Goal: Task Accomplishment & Management: Manage account settings

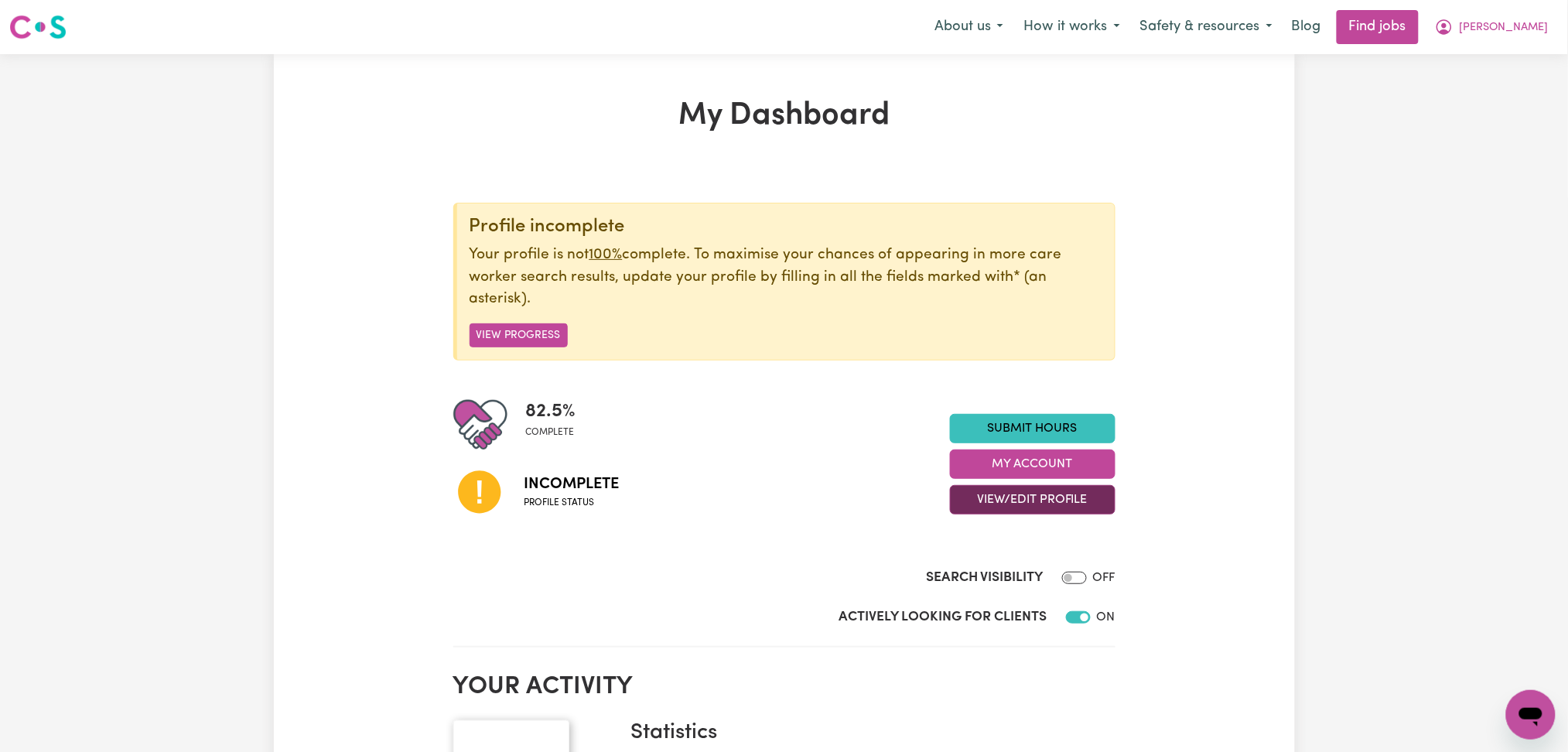
click at [992, 497] on button "View/Edit Profile" at bounding box center [1033, 500] width 166 height 29
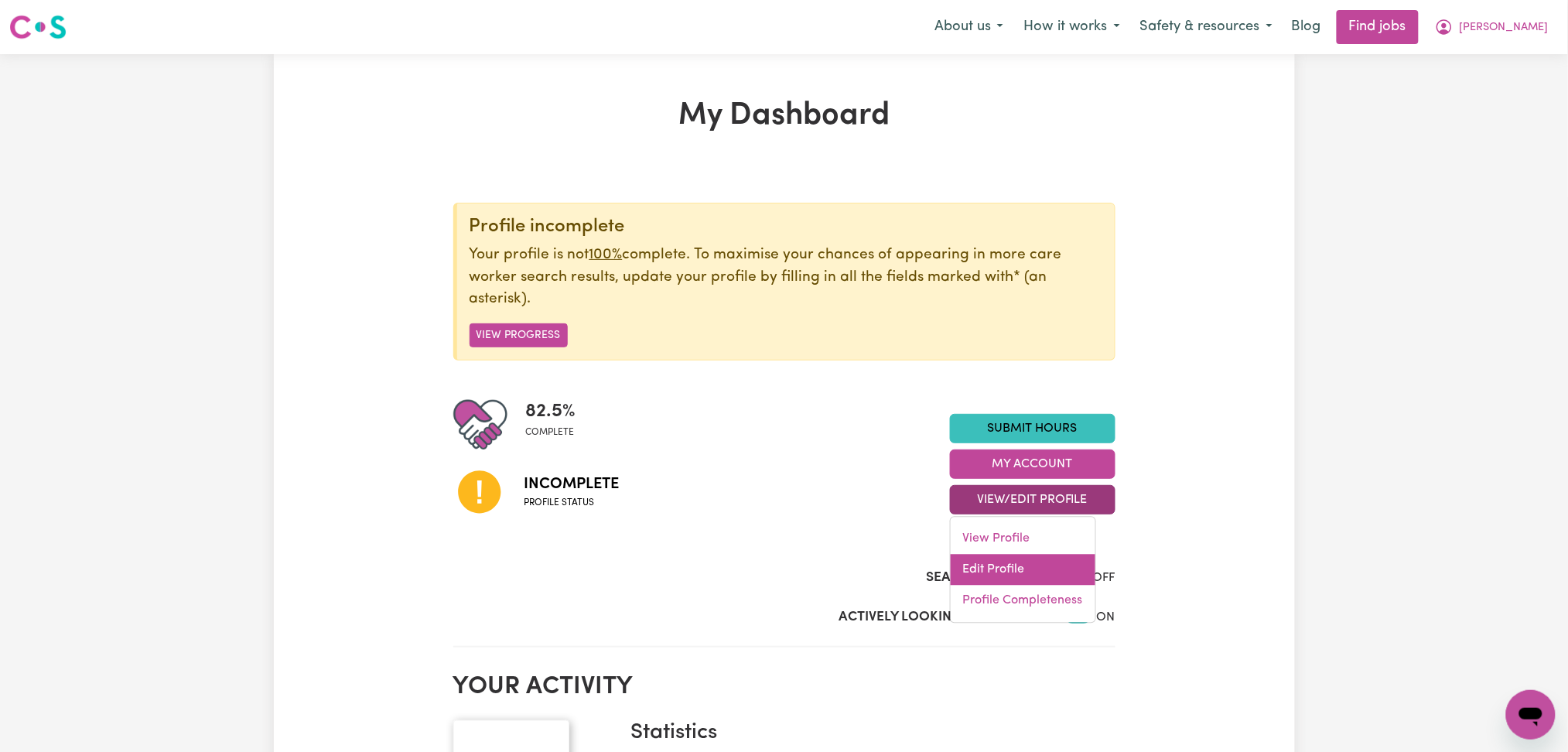
click at [991, 563] on link "Edit Profile" at bounding box center [1023, 570] width 145 height 31
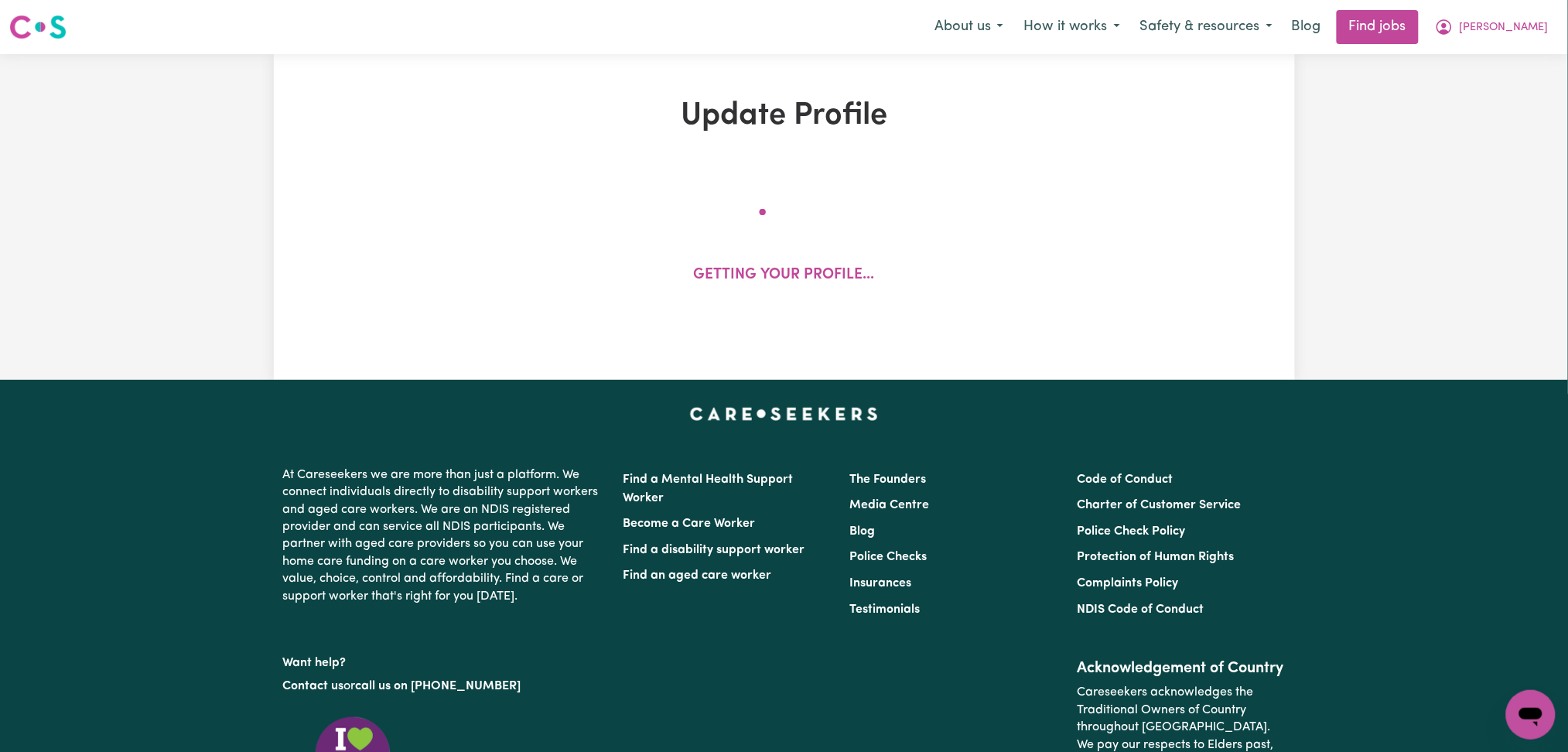
select select "[DEMOGRAPHIC_DATA]"
select select "Student Visa"
select select "Studying a healthcare related degree or qualification"
select select "40"
select select "50"
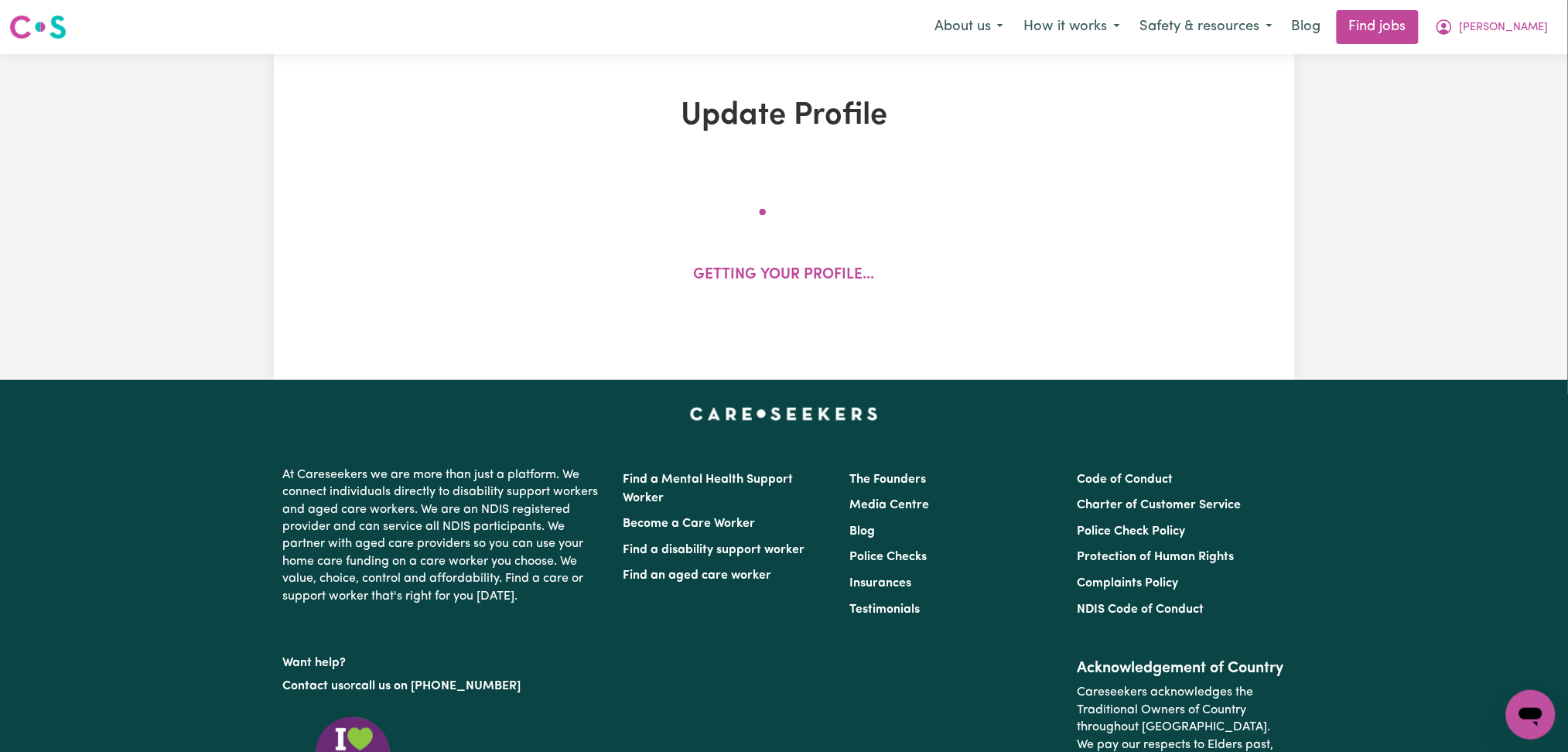
select select "55"
select select "65"
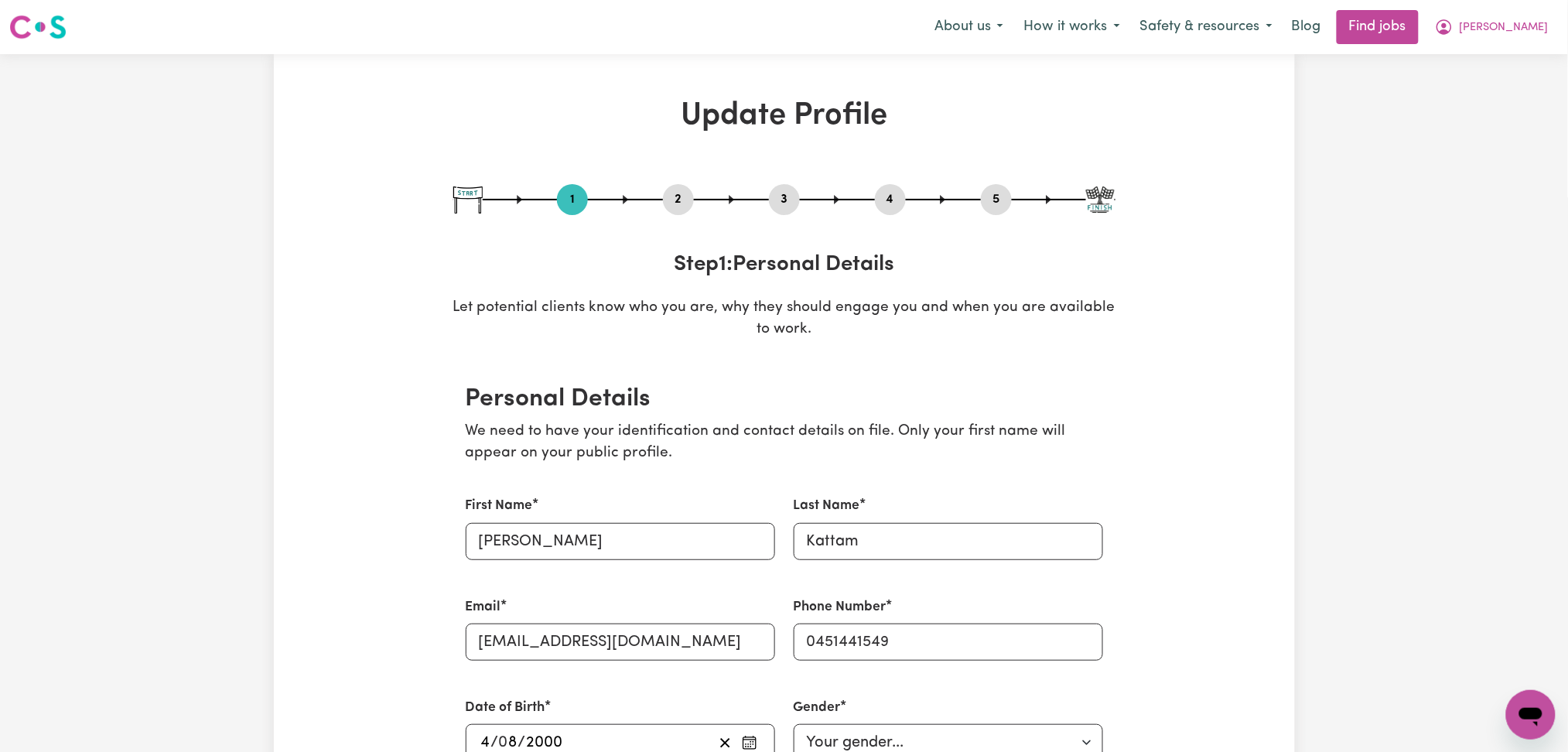
click at [684, 202] on button "2" at bounding box center [679, 200] width 31 height 20
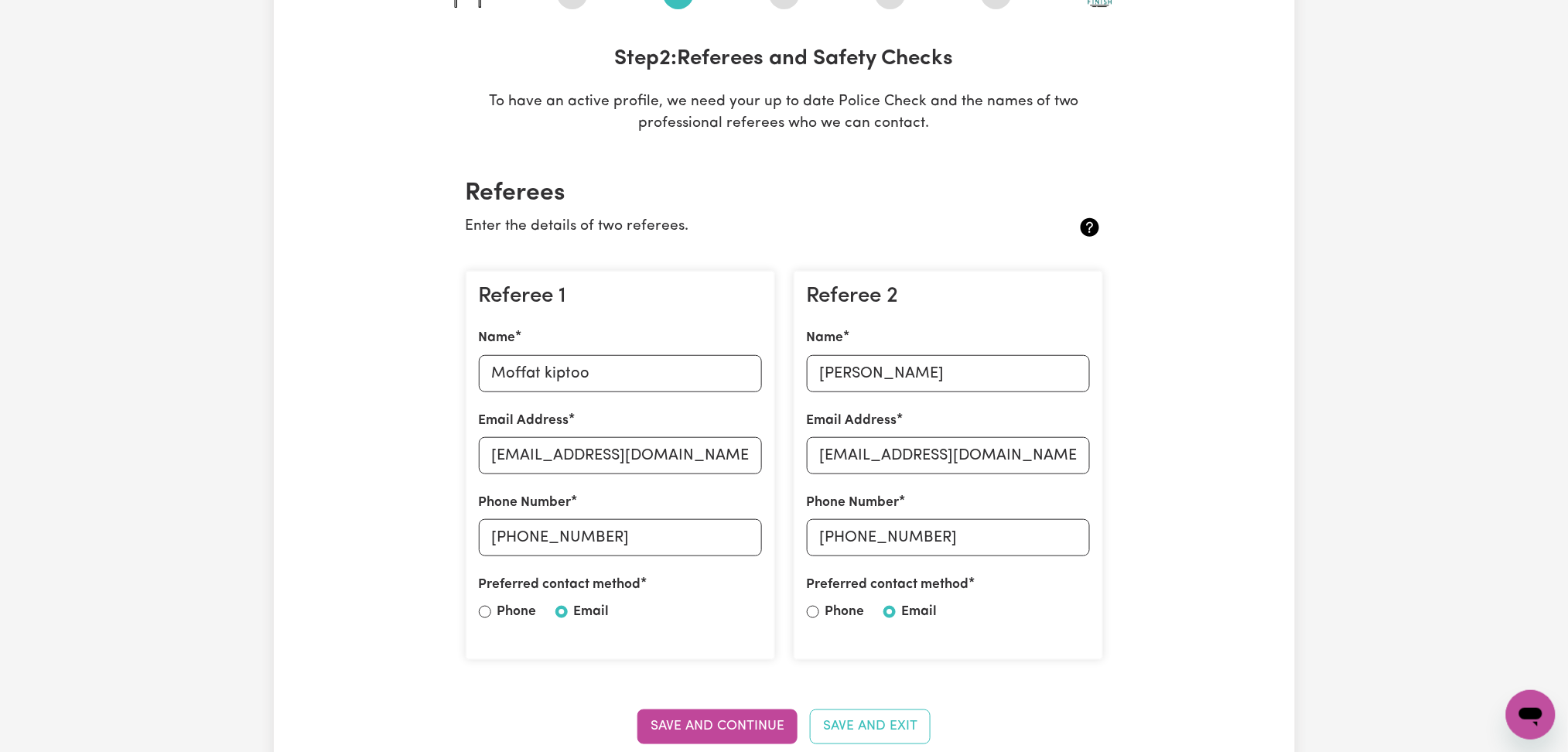
scroll to position [413, 0]
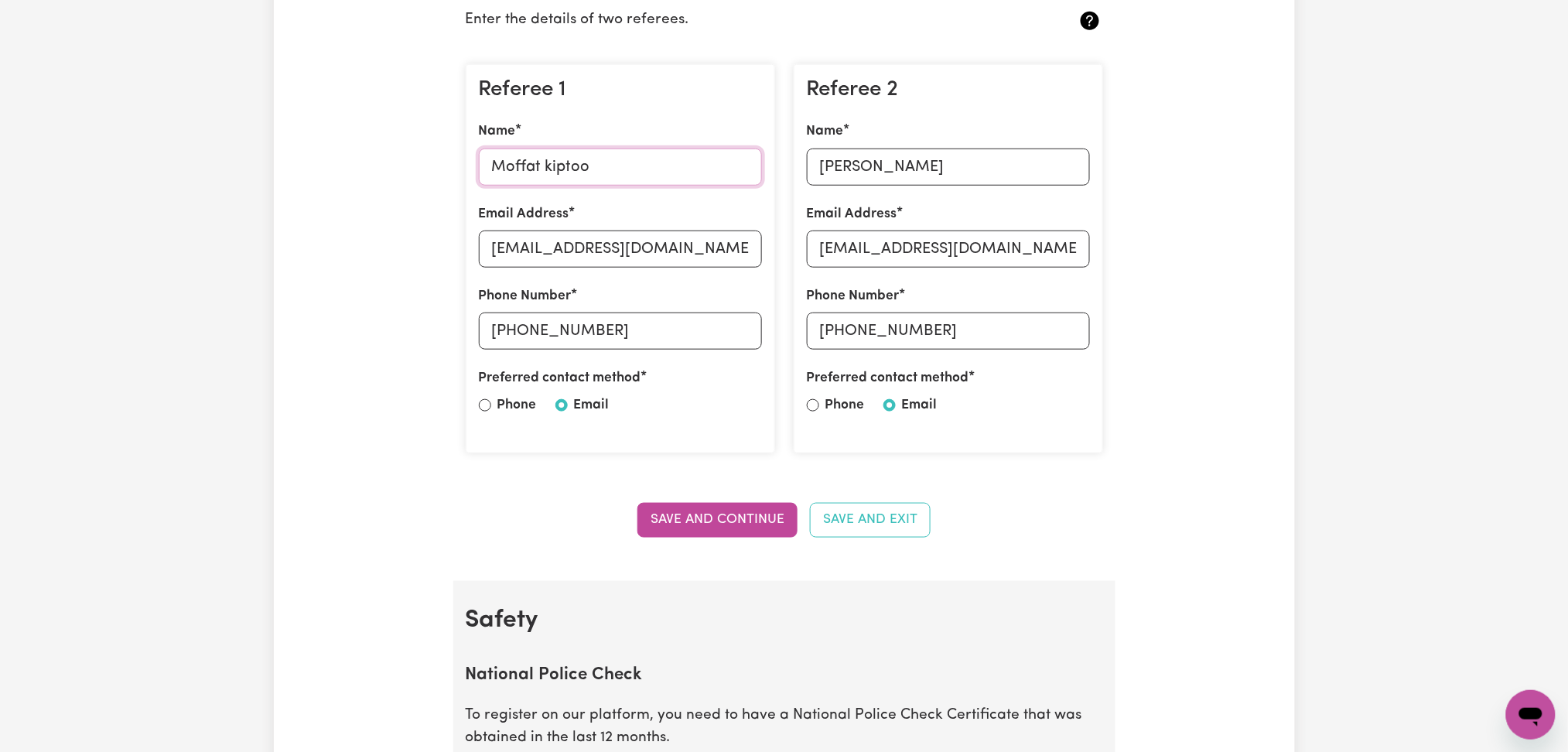
click at [546, 151] on input "Moffat kiptoo" at bounding box center [620, 167] width 283 height 37
click at [511, 249] on input "[EMAIL_ADDRESS][DOMAIN_NAME]" at bounding box center [620, 249] width 283 height 37
drag, startPoint x: 521, startPoint y: 329, endPoint x: 731, endPoint y: 331, distance: 210.0
click at [731, 331] on input "[PHONE_NUMBER]" at bounding box center [620, 331] width 283 height 37
click at [976, 181] on input "[PERSON_NAME]" at bounding box center [949, 167] width 283 height 37
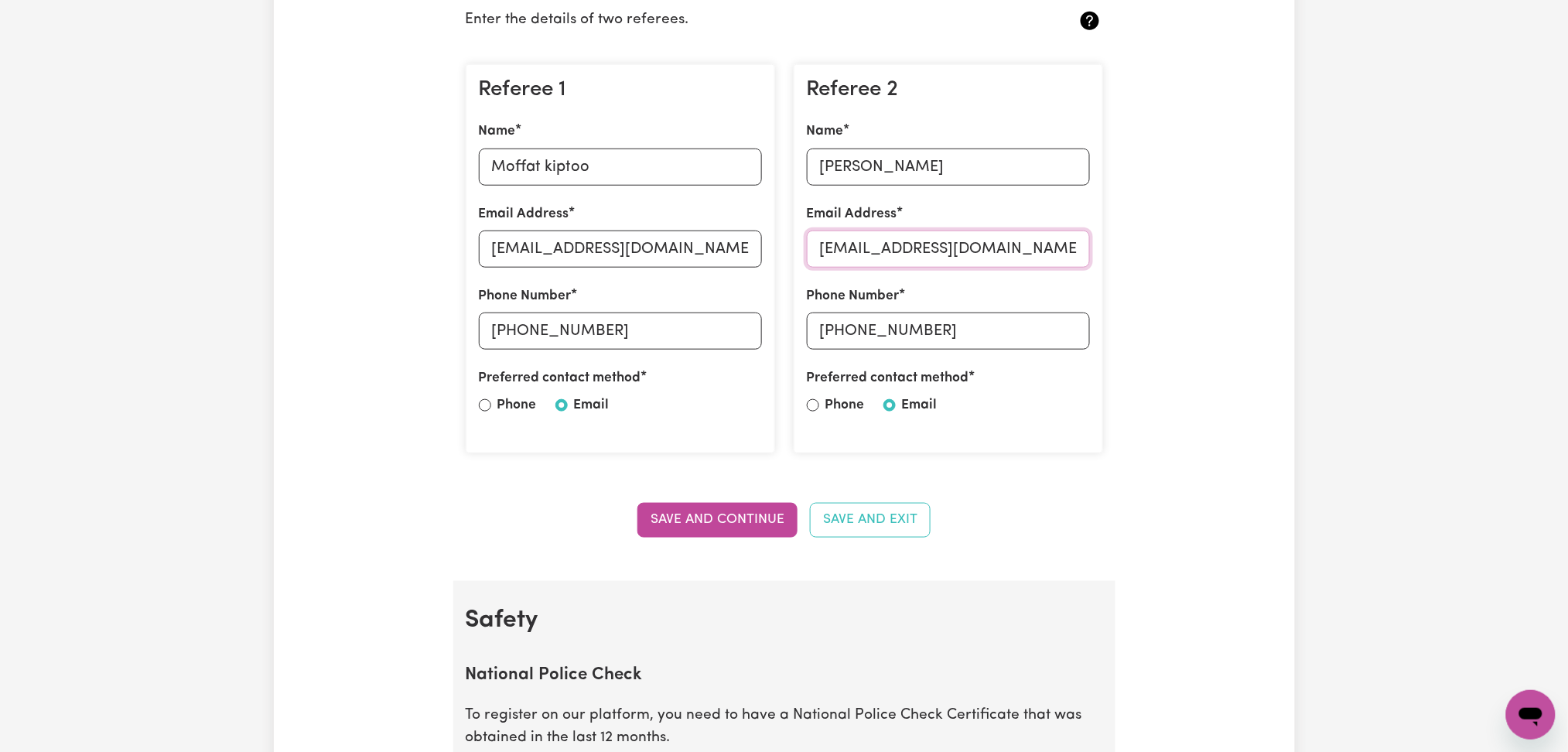
click at [950, 263] on input "[EMAIL_ADDRESS][DOMAIN_NAME]" at bounding box center [949, 249] width 283 height 37
drag, startPoint x: 848, startPoint y: 329, endPoint x: 961, endPoint y: 329, distance: 113.0
click at [961, 329] on input "[PHONE_NUMBER]" at bounding box center [949, 331] width 283 height 37
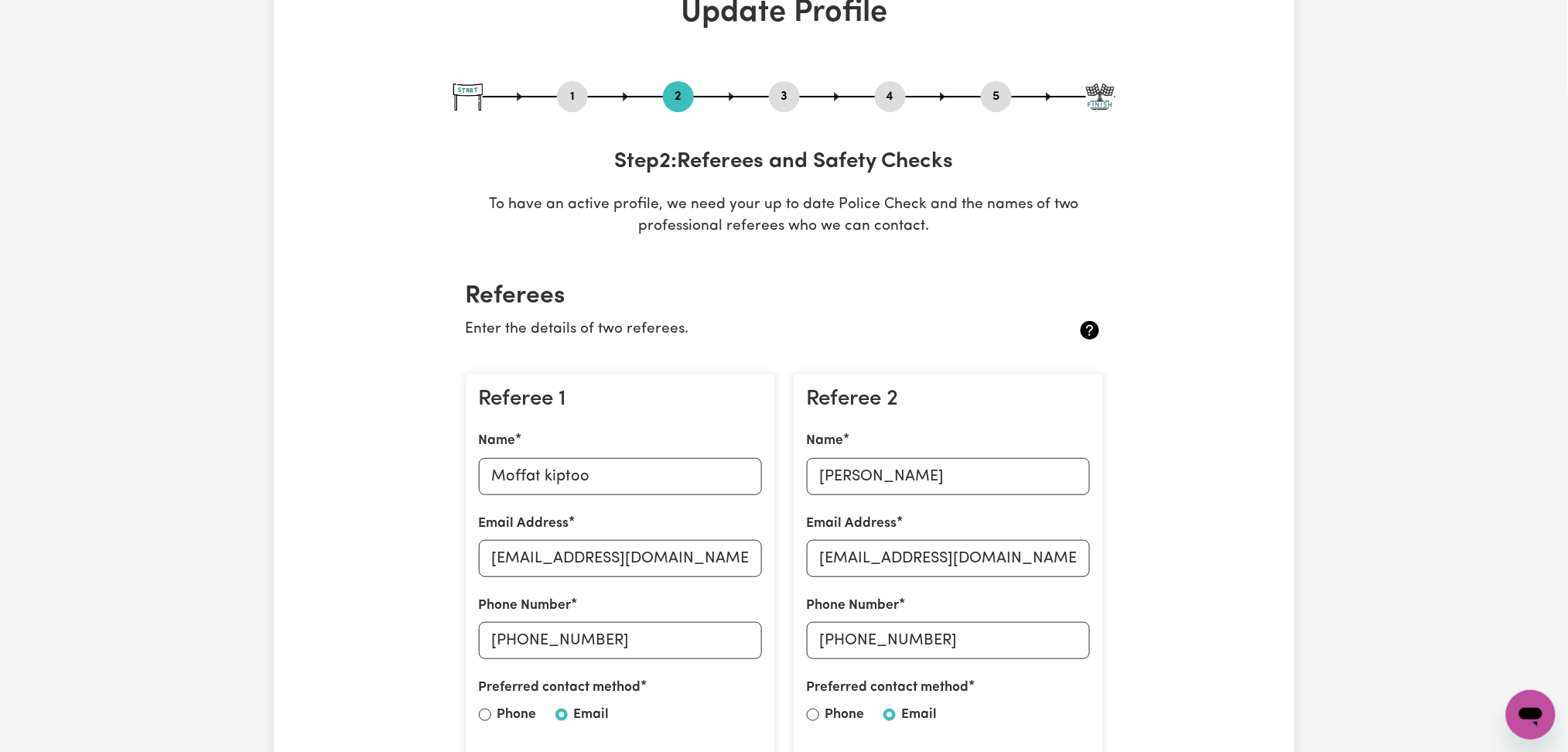
click at [886, 89] on button "4" at bounding box center [890, 97] width 31 height 20
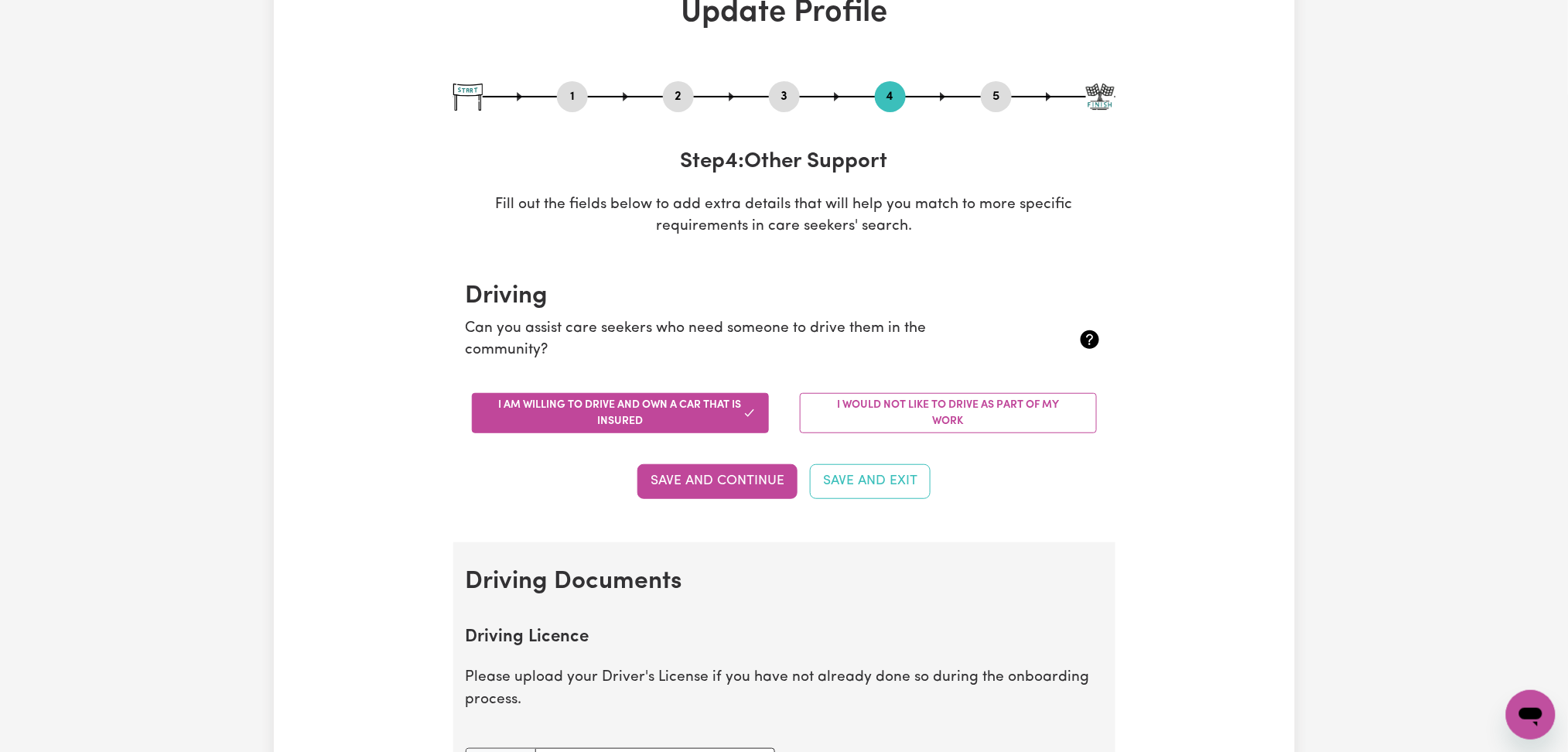
click at [991, 99] on button "5" at bounding box center [996, 97] width 31 height 20
select select "I am providing services privately on my own"
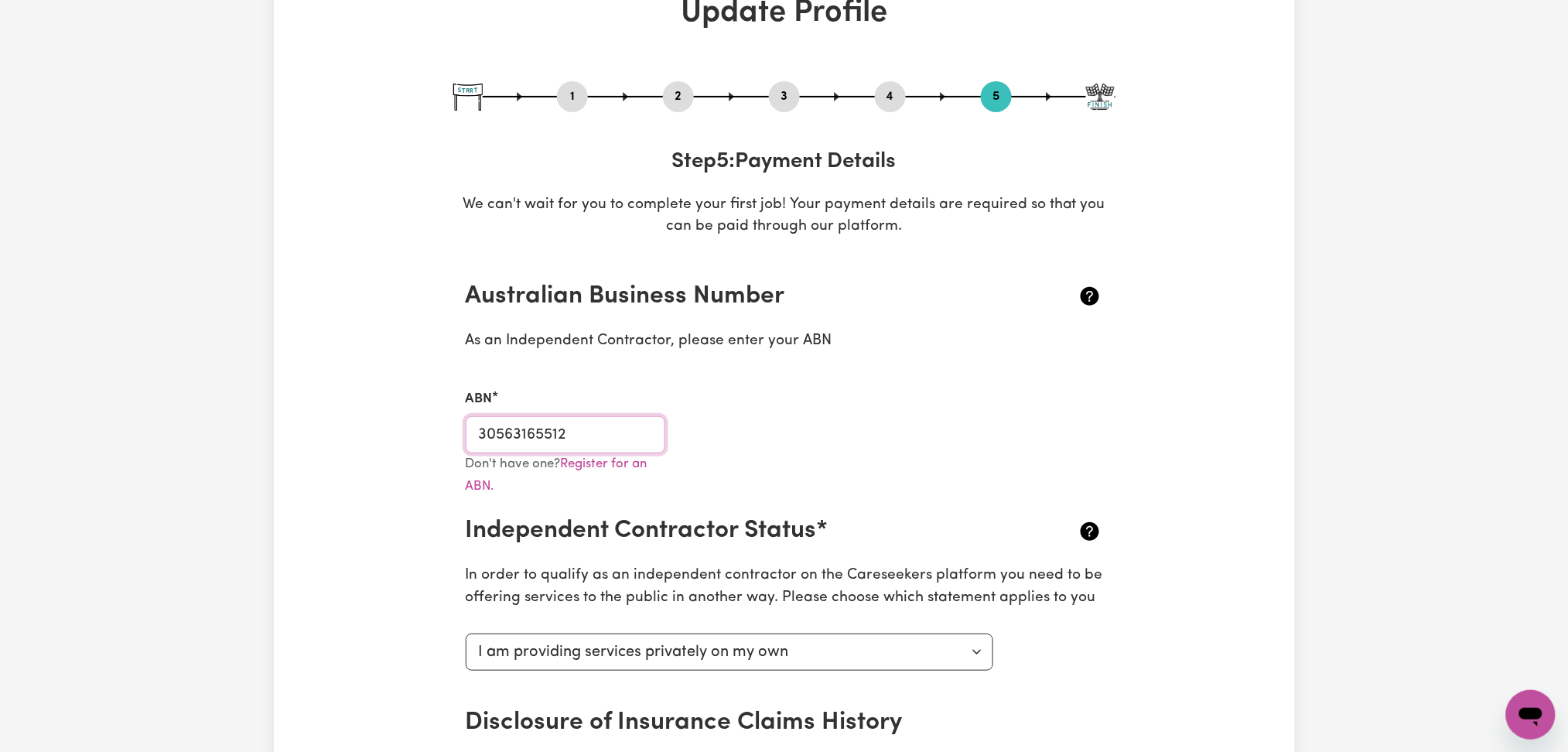
click at [563, 420] on input "30563165512" at bounding box center [566, 434] width 201 height 37
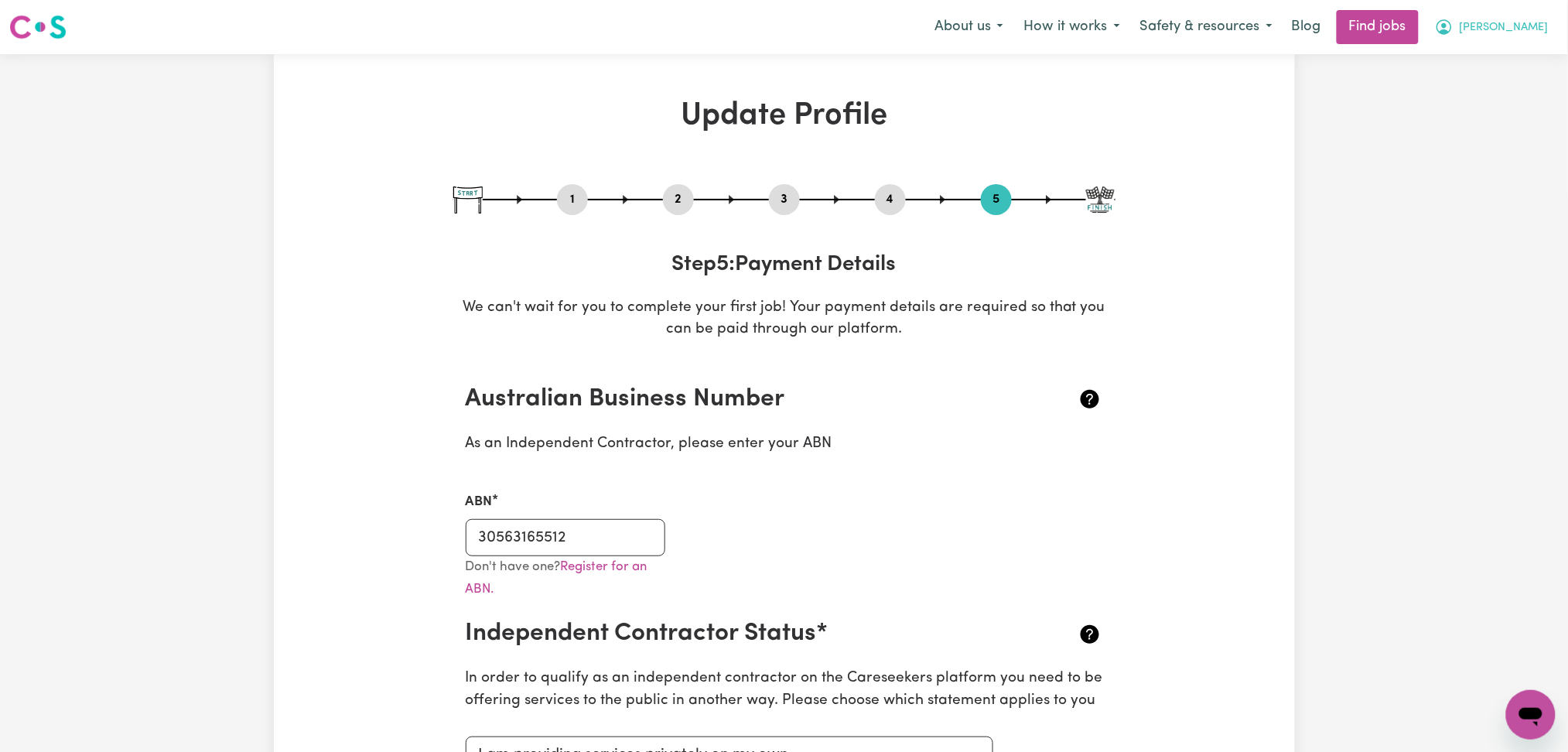
click at [1511, 41] on button "[PERSON_NAME]" at bounding box center [1491, 27] width 134 height 33
click at [1465, 96] on link "My Dashboard" at bounding box center [1497, 89] width 122 height 29
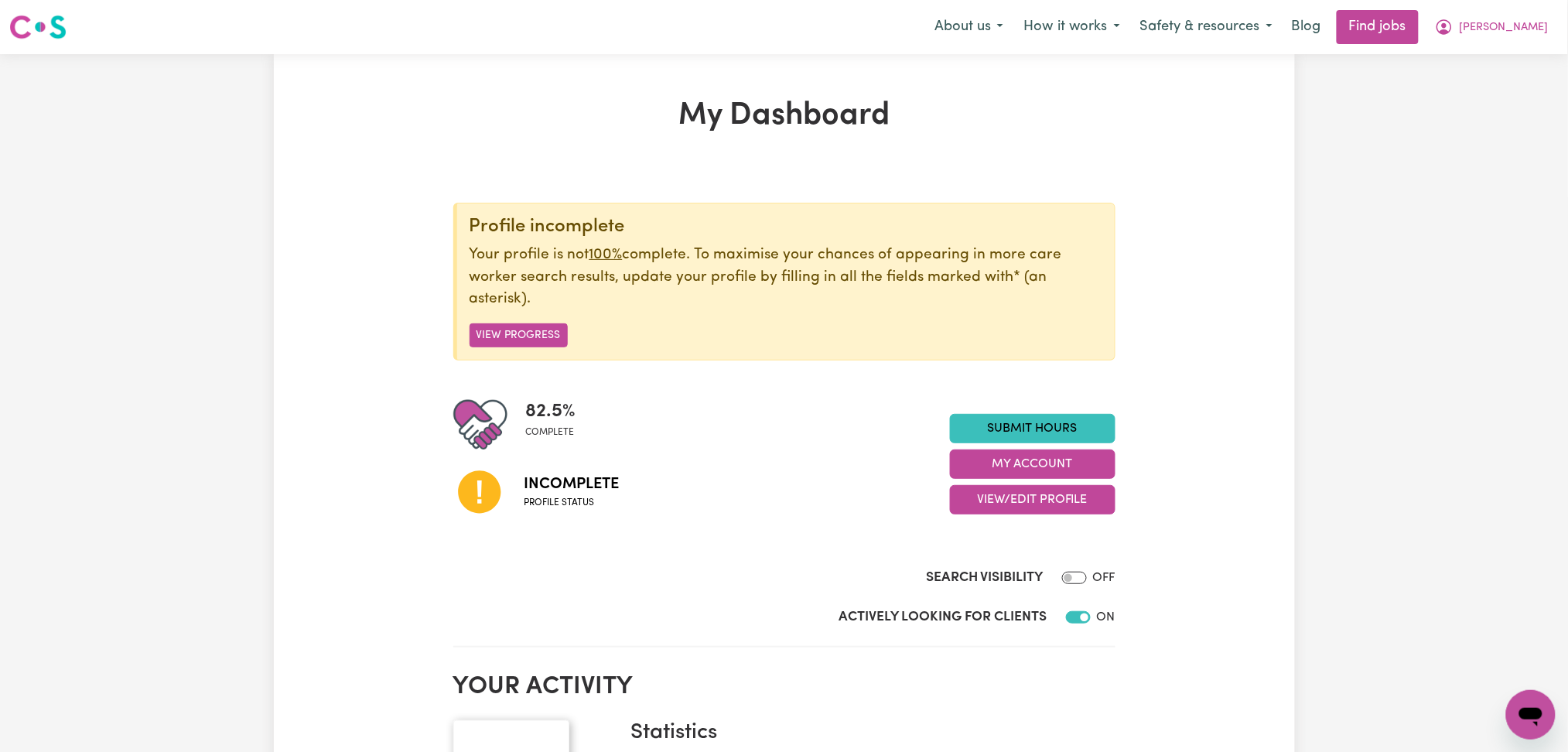
scroll to position [206, 0]
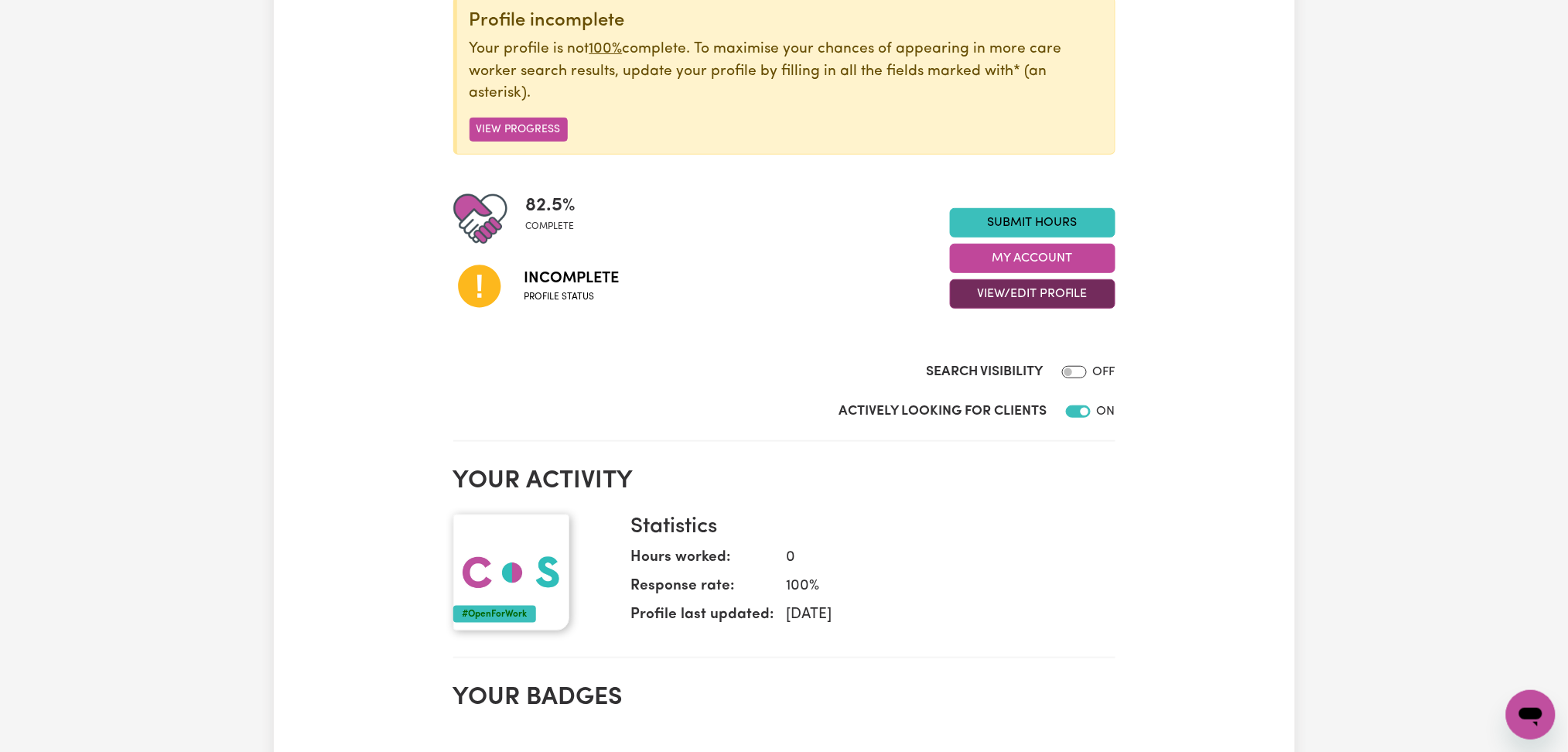
click at [1044, 289] on button "View/Edit Profile" at bounding box center [1033, 294] width 166 height 29
click at [991, 397] on link "Profile Completeness" at bounding box center [1023, 395] width 145 height 31
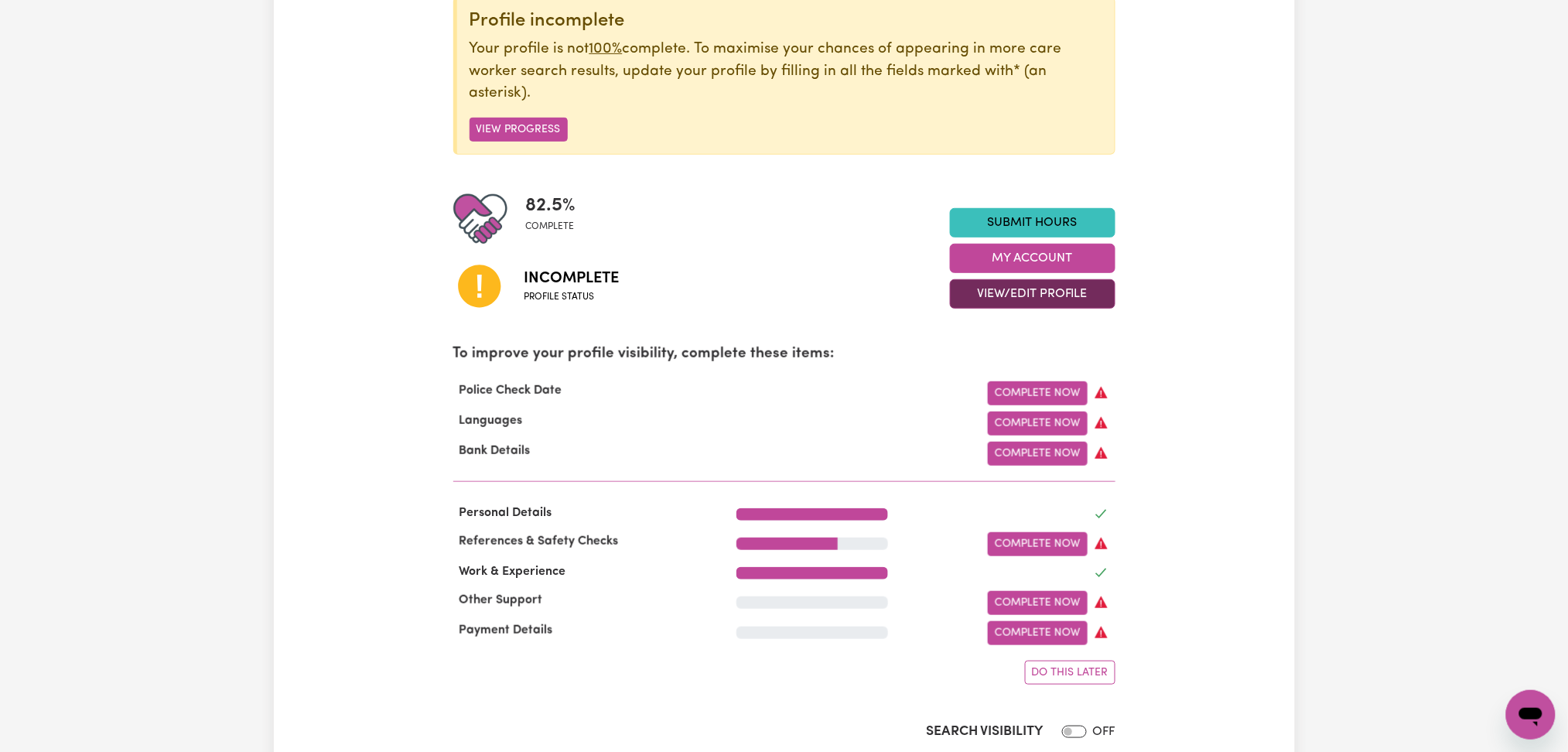
click at [986, 298] on button "View/Edit Profile" at bounding box center [1033, 294] width 166 height 29
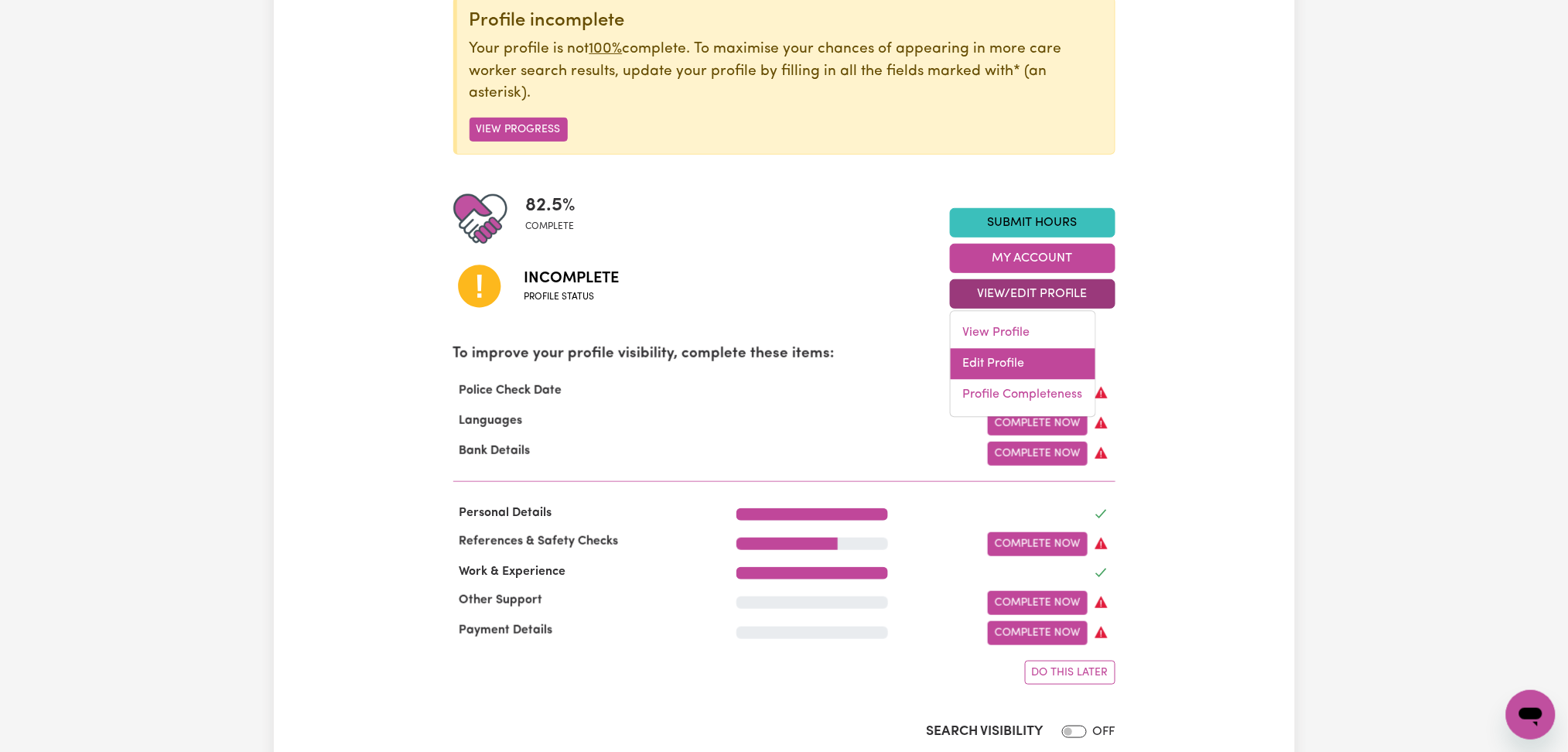
click at [988, 364] on link "Edit Profile" at bounding box center [1023, 365] width 145 height 31
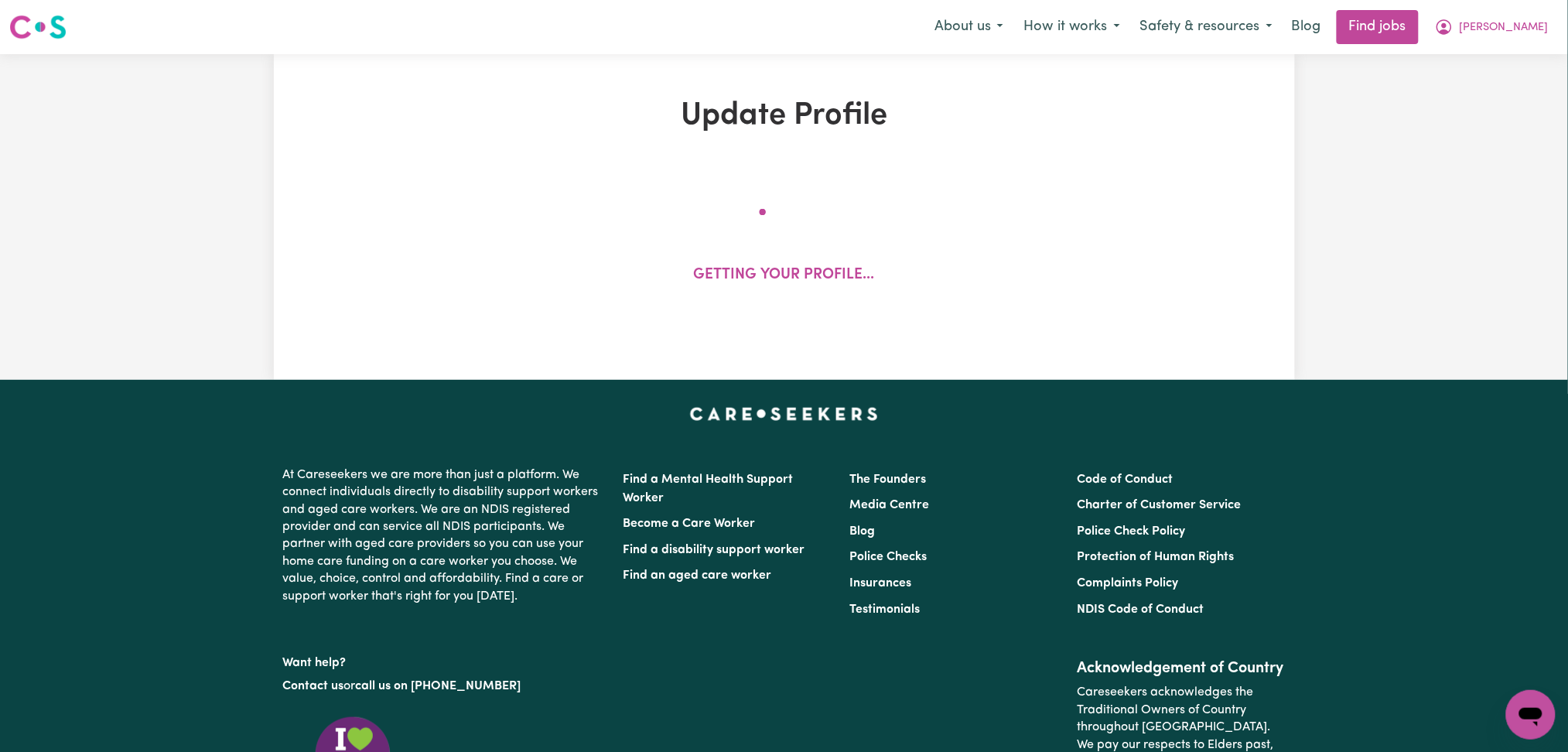
select select "[DEMOGRAPHIC_DATA]"
select select "Student Visa"
select select "Studying a healthcare related degree or qualification"
select select "40"
select select "50"
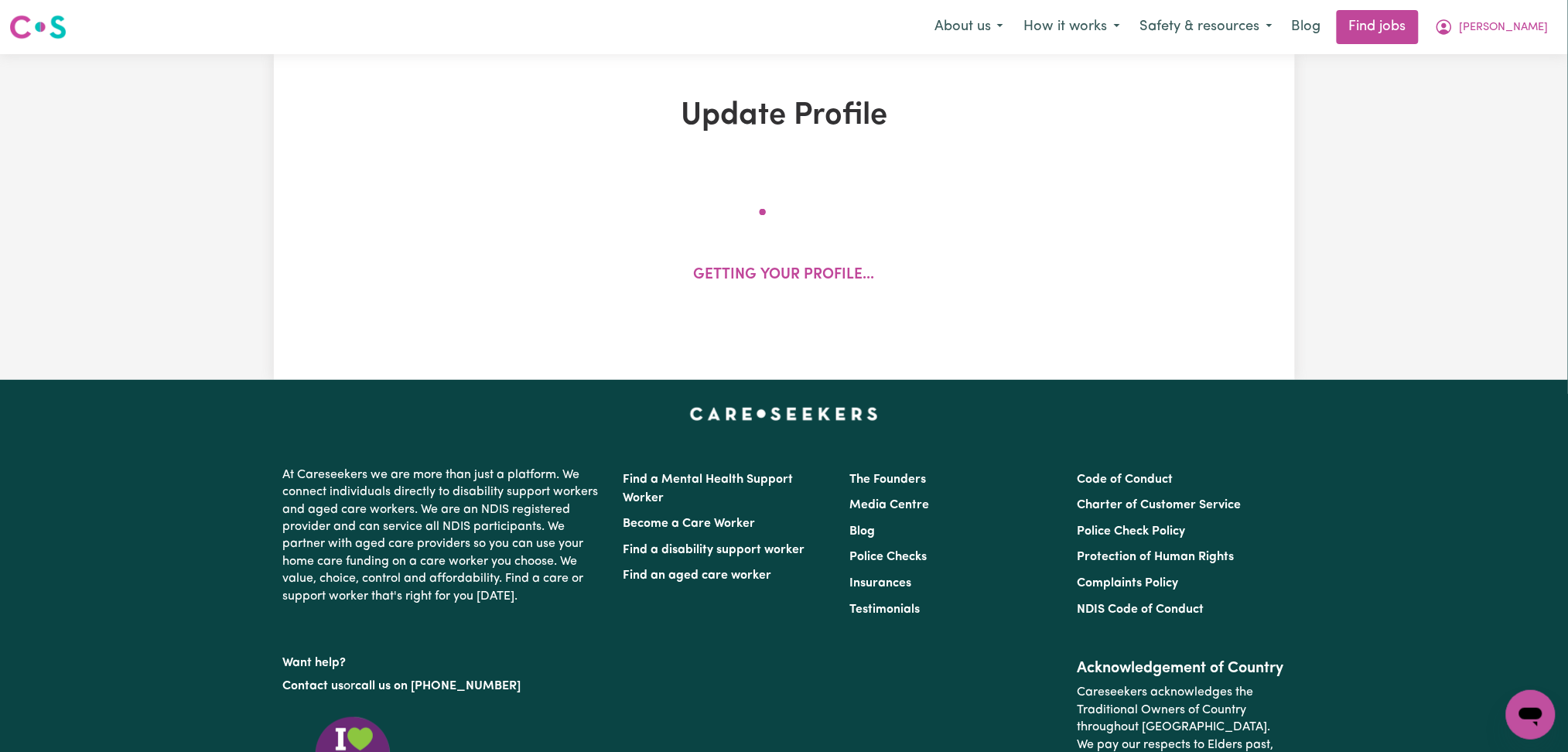
select select "55"
select select "65"
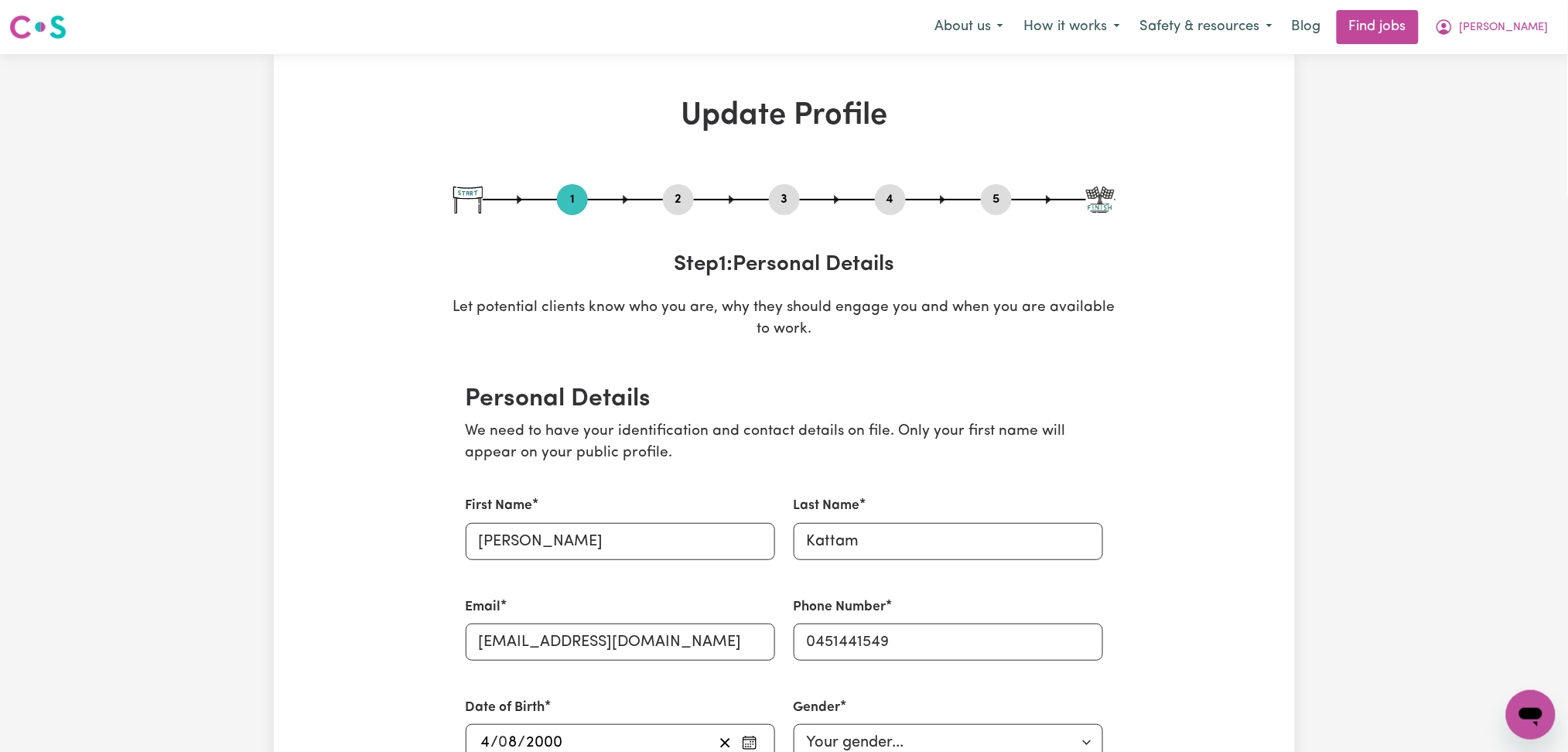
click at [680, 196] on button "2" at bounding box center [679, 200] width 31 height 20
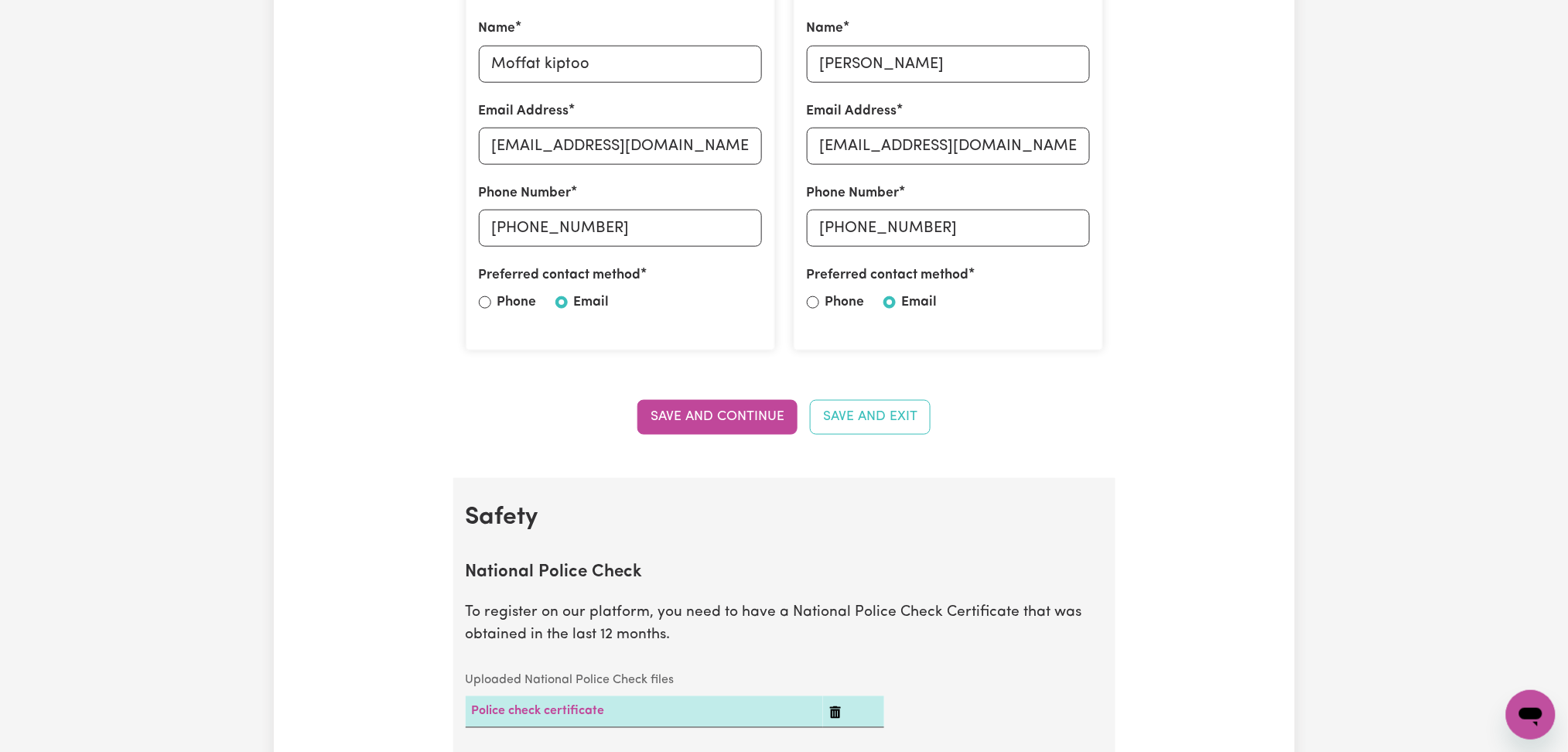
scroll to position [929, 0]
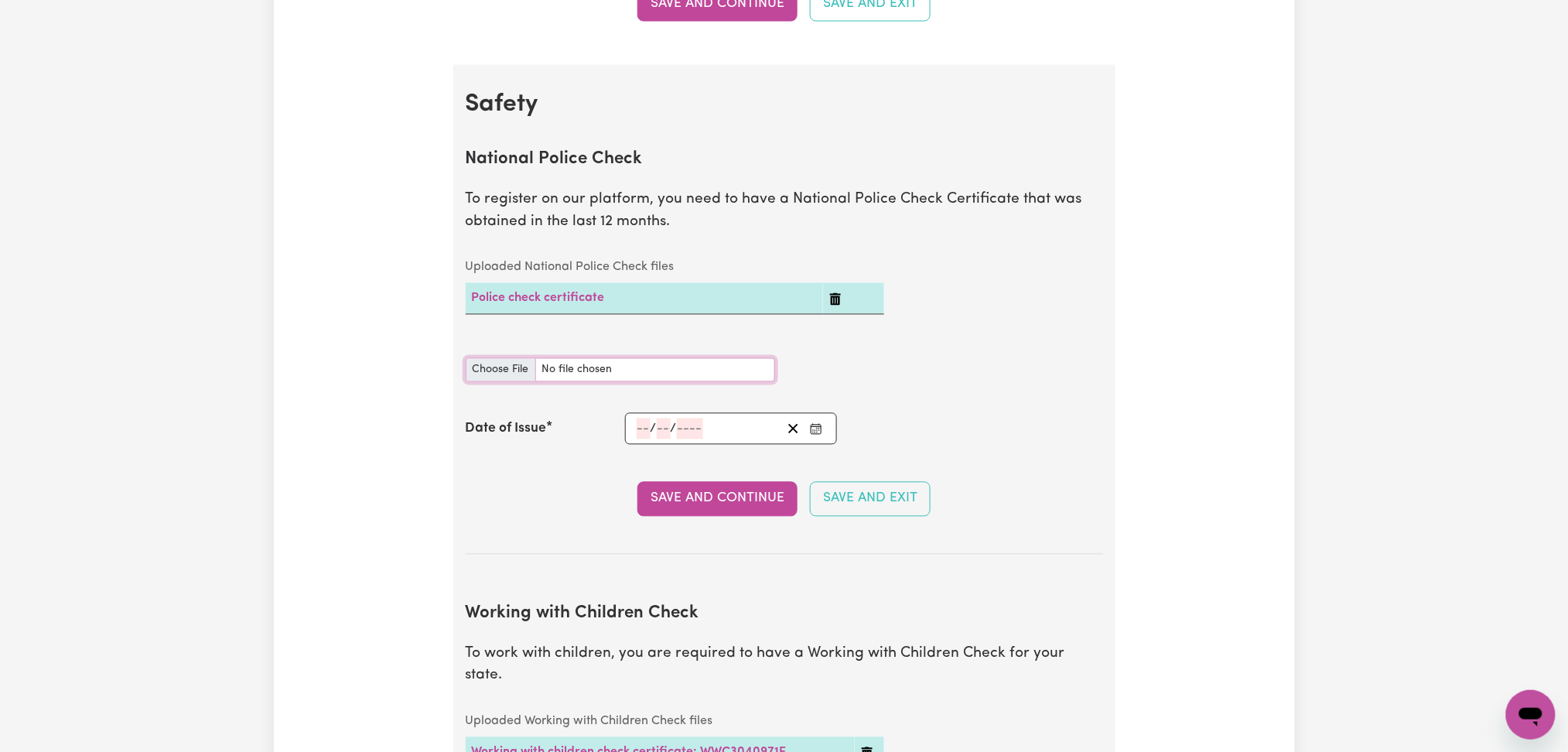
click at [483, 372] on input "National Police Check document" at bounding box center [620, 371] width 309 height 24
type input "C:\fakepath\[PERSON_NAME] PC 24022025.pdf"
click at [833, 298] on icon "Delete Police check certificate" at bounding box center [836, 299] width 11 height 13
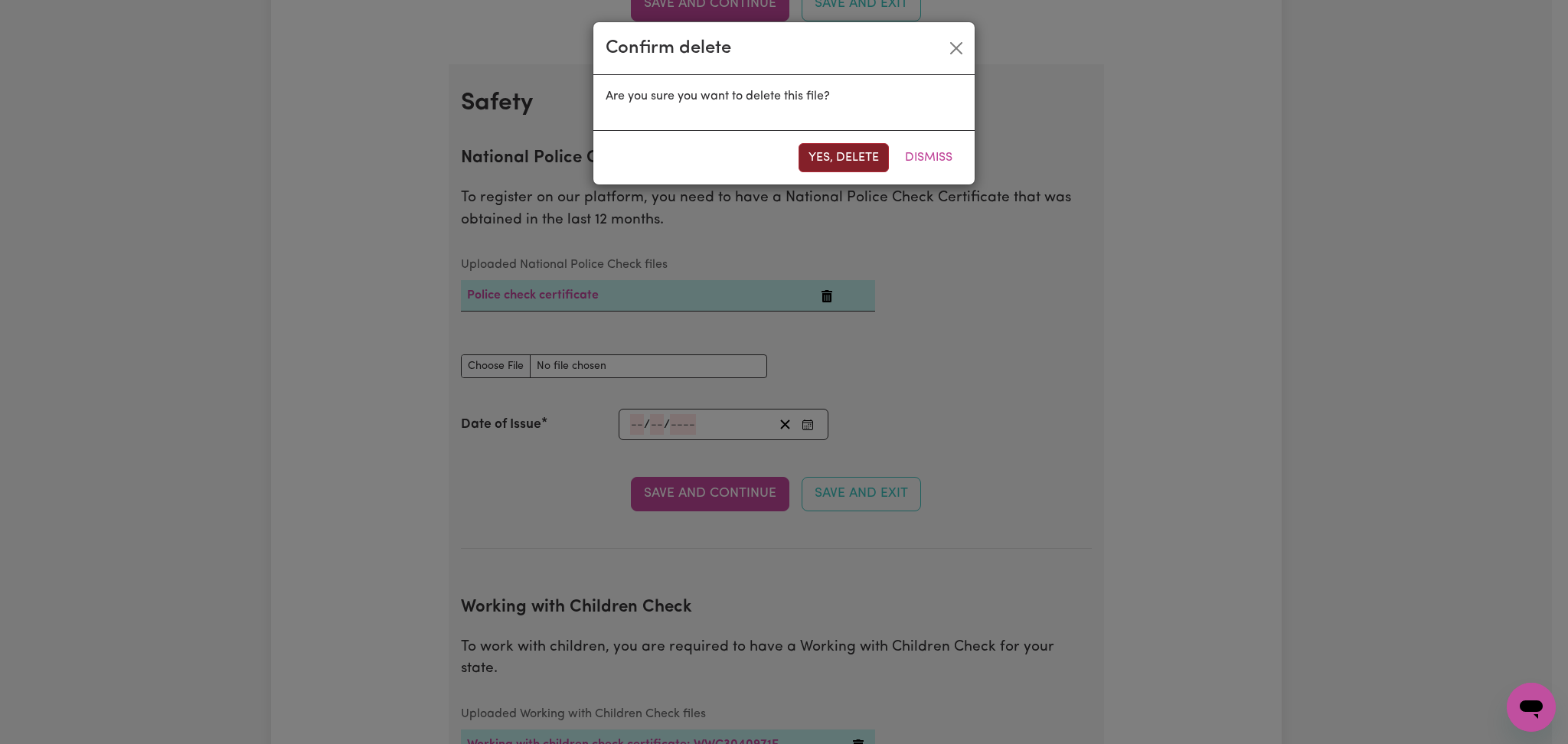
click at [850, 171] on button "Yes, delete" at bounding box center [844, 158] width 90 height 29
click at [812, 162] on h2 "National Police Check" at bounding box center [767, 159] width 631 height 21
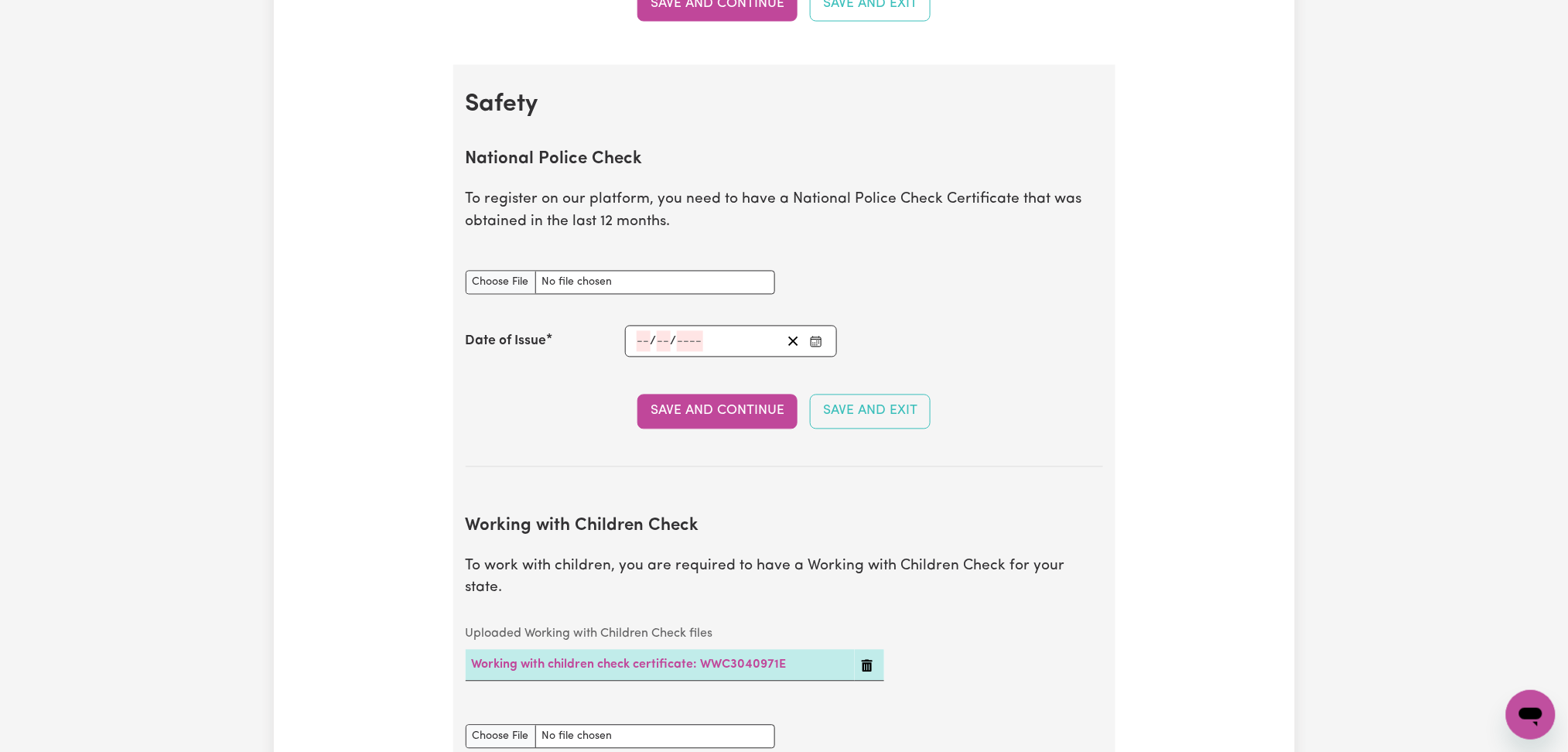
click at [814, 340] on icon "Enter the Date of Issue of your National Police Check" at bounding box center [816, 342] width 13 height 13
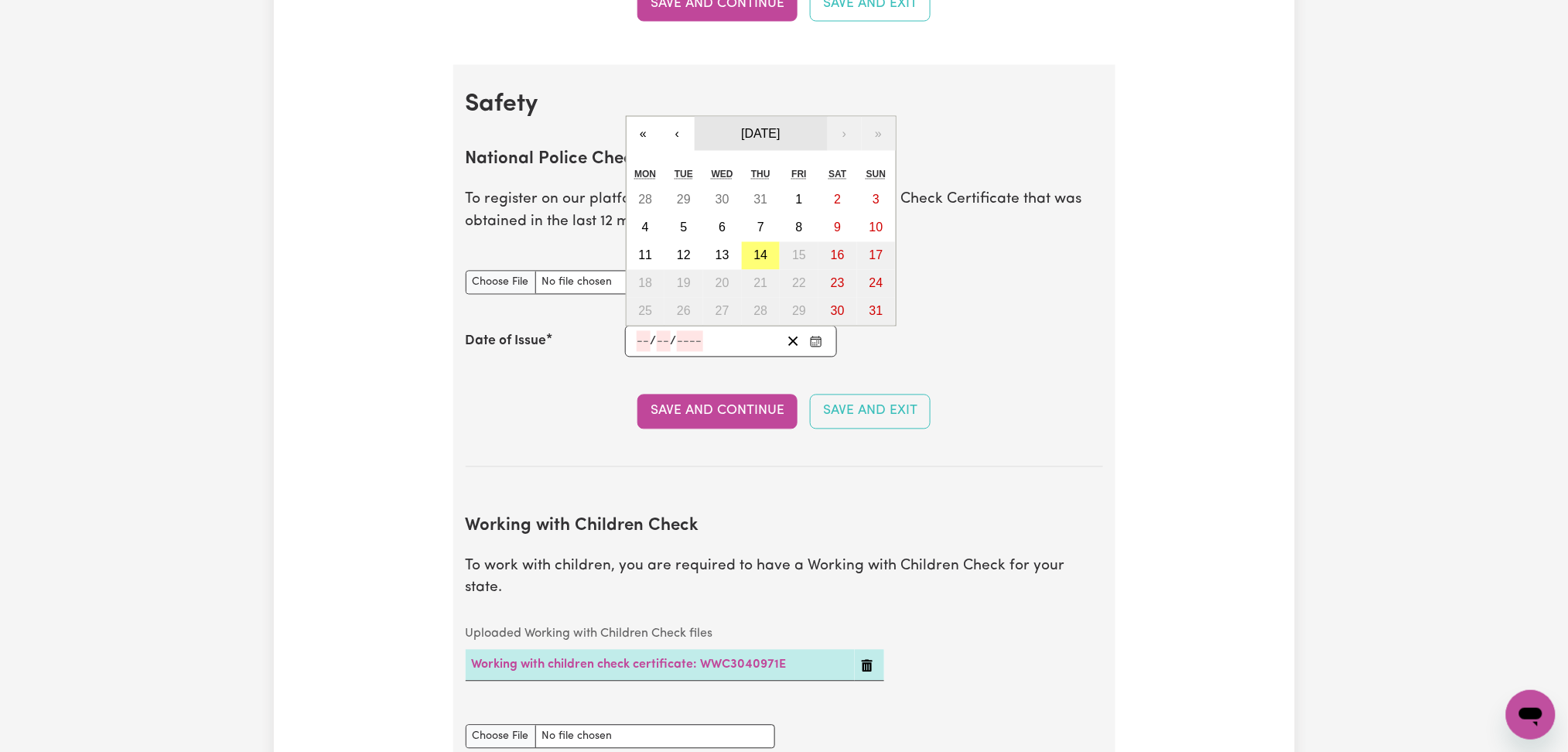
click at [763, 141] on button "[DATE]" at bounding box center [762, 133] width 133 height 34
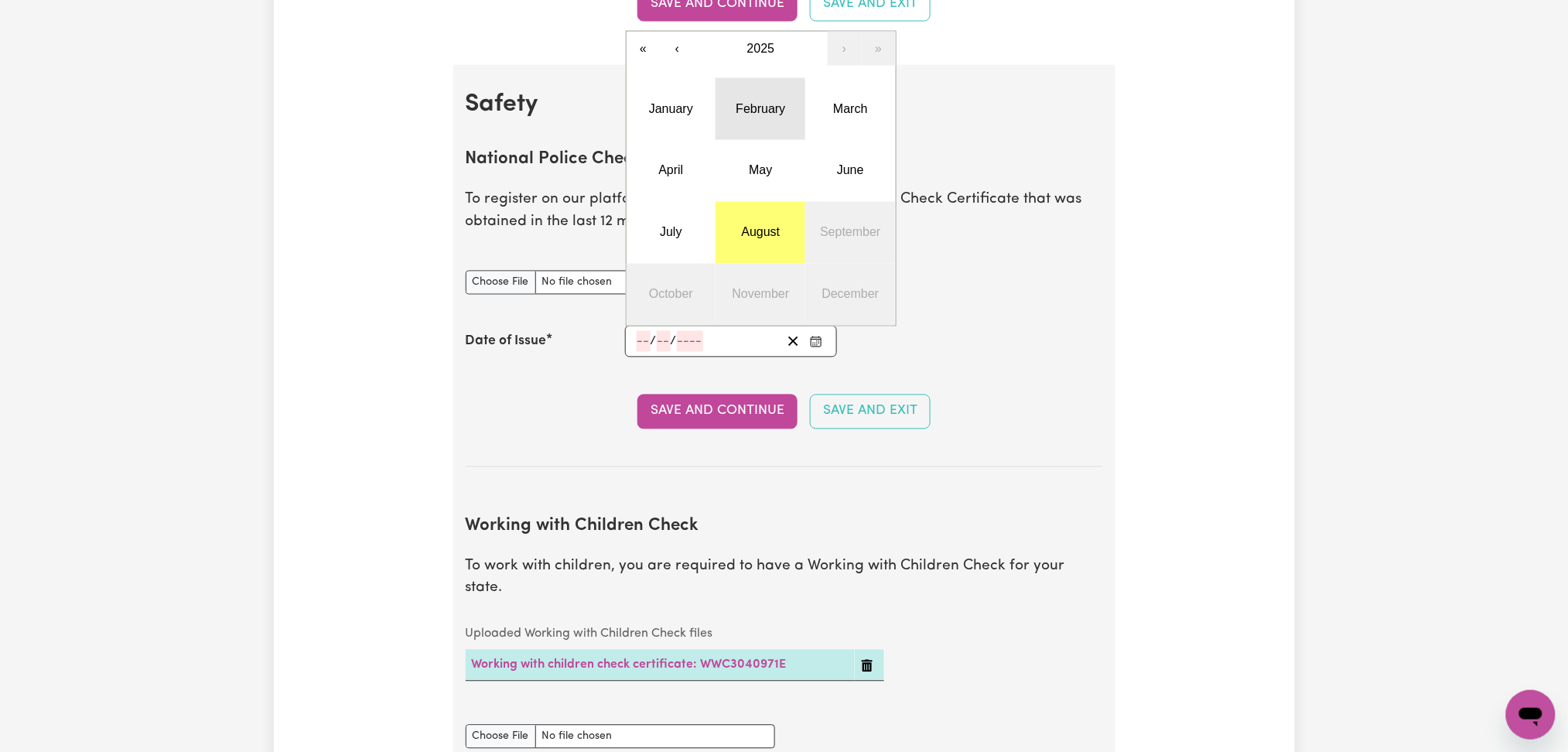
click at [734, 118] on button "February" at bounding box center [761, 110] width 89 height 62
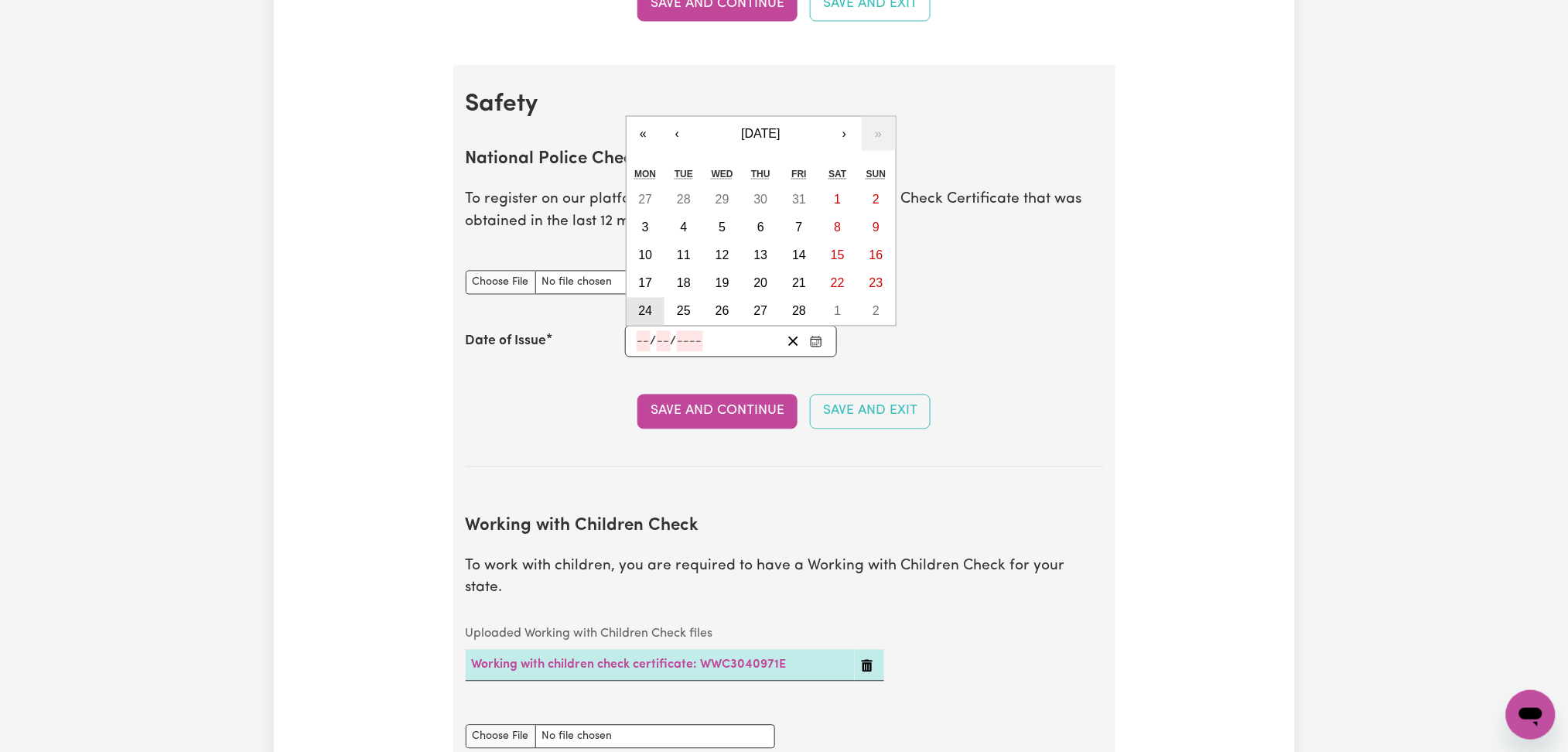
click at [636, 314] on button "24" at bounding box center [646, 312] width 38 height 28
type input "[DATE]"
type input "24"
type input "2"
type input "2025"
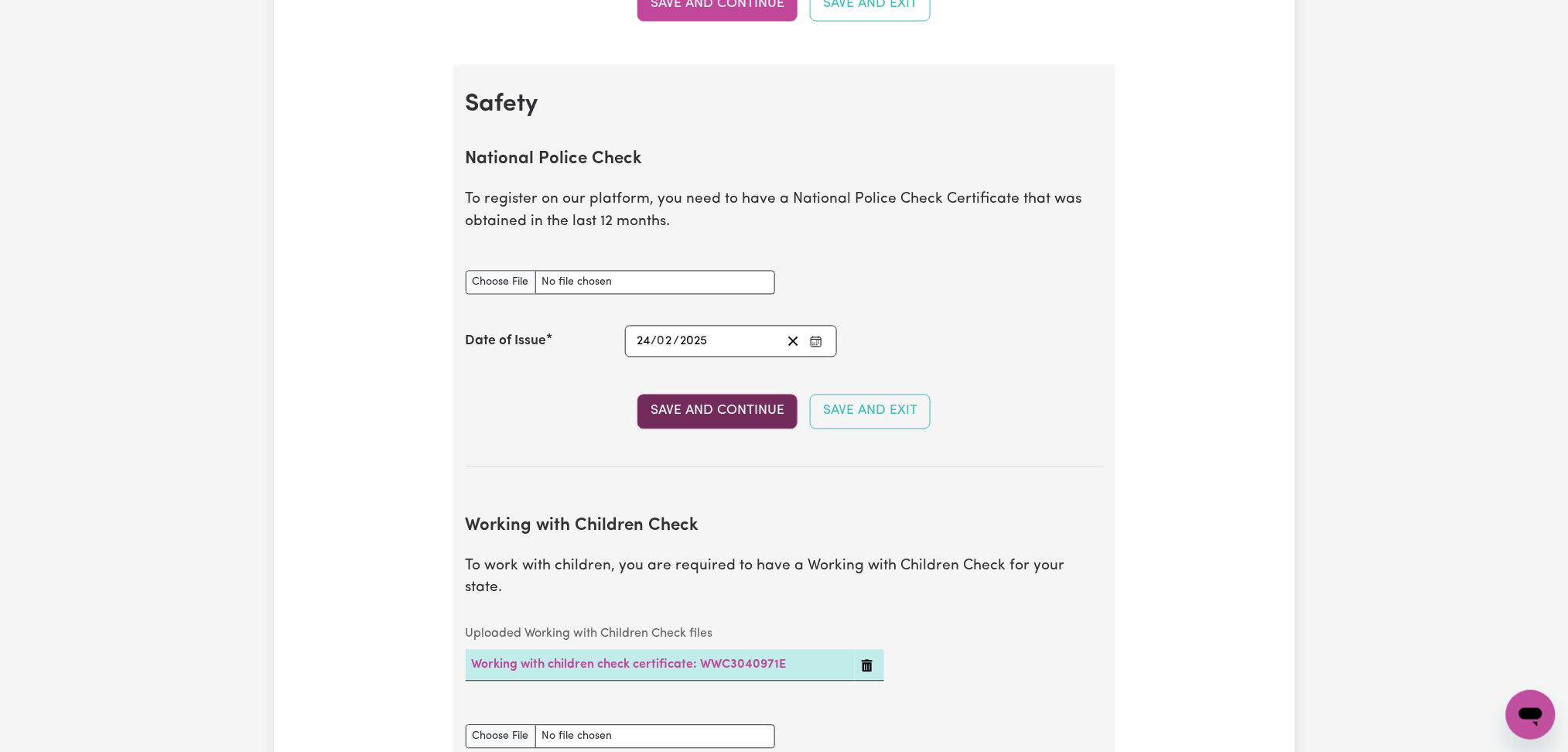
click at [691, 419] on button "Save and Continue" at bounding box center [718, 412] width 161 height 34
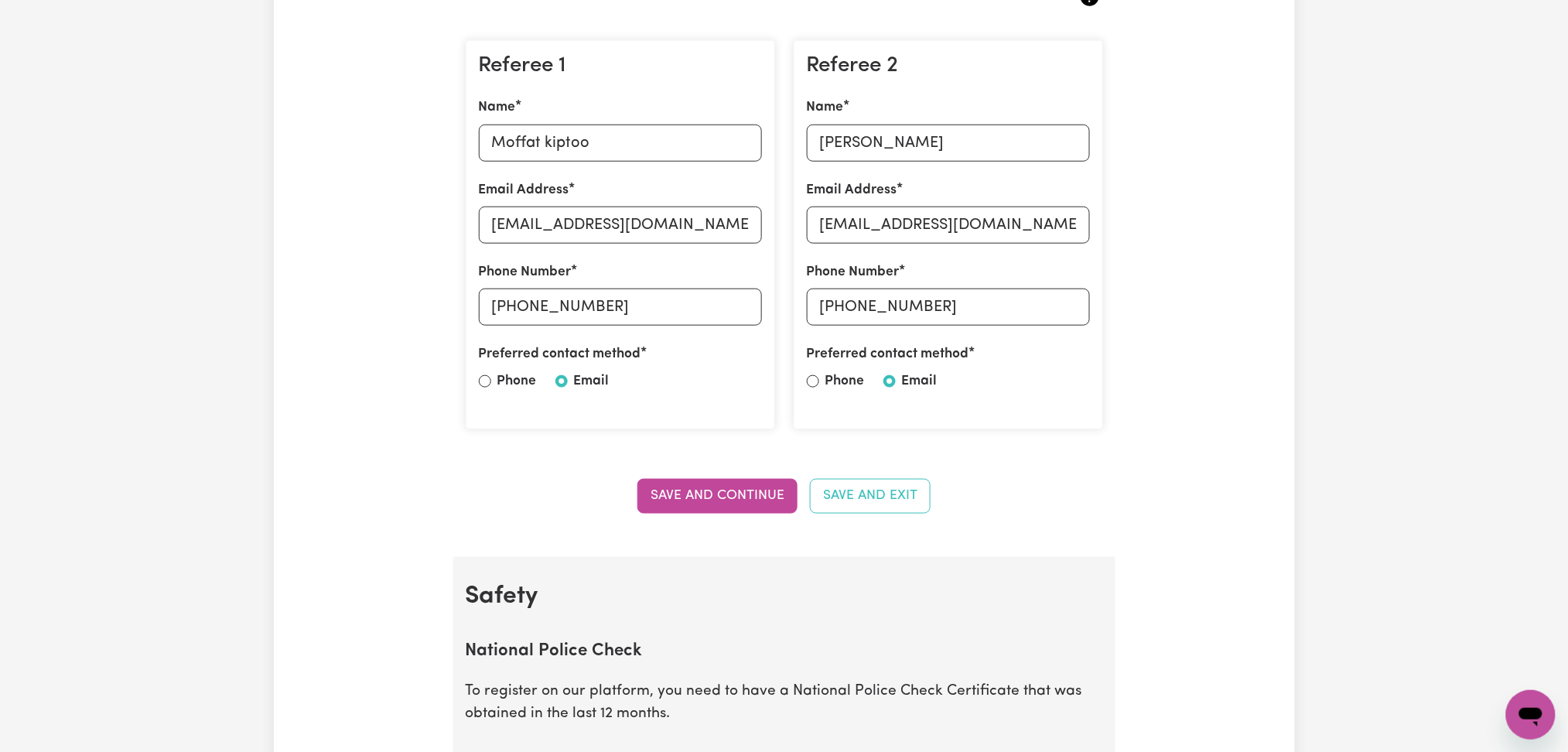
scroll to position [0, 0]
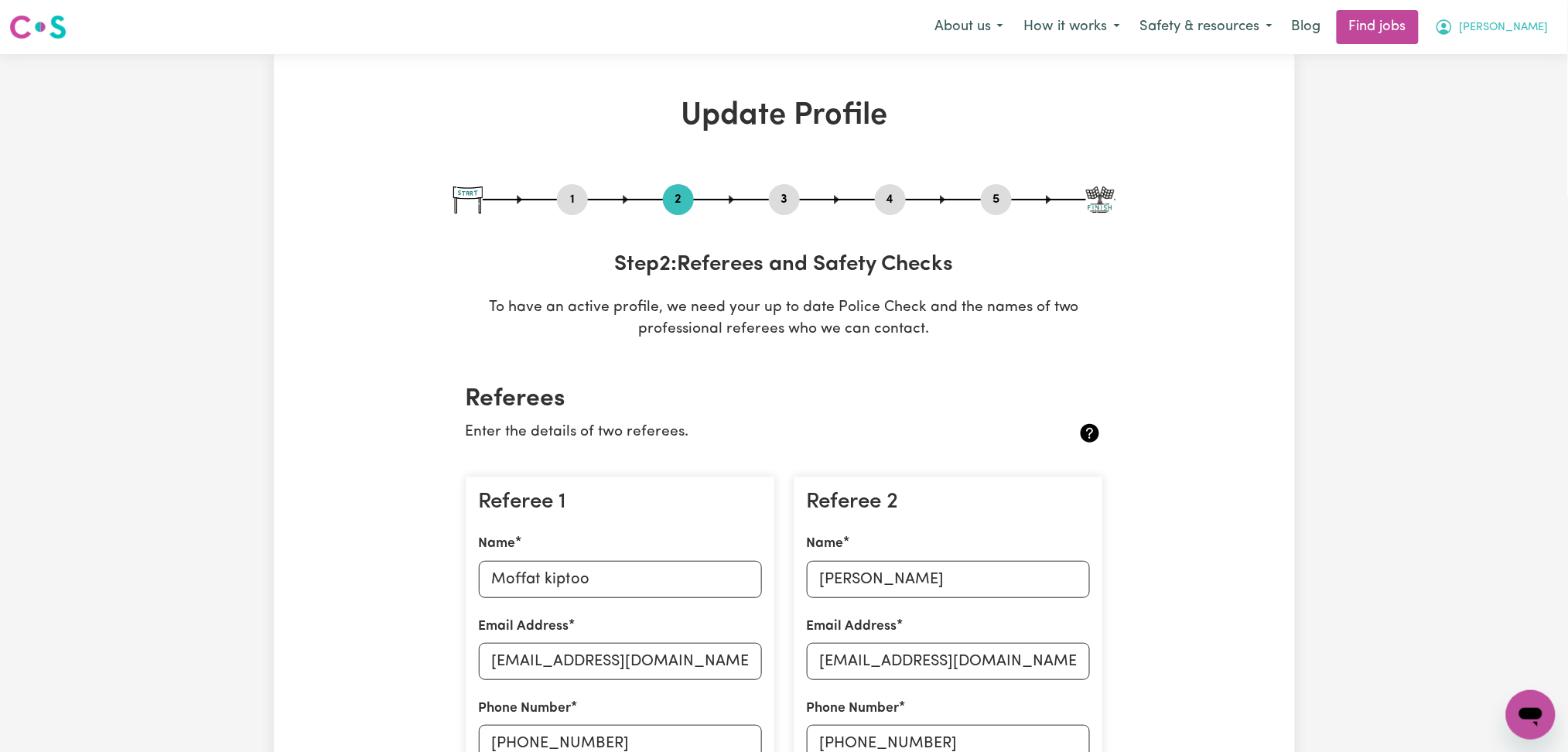
click at [1516, 39] on button "[PERSON_NAME]" at bounding box center [1491, 27] width 134 height 33
click at [1503, 77] on link "My Dashboard" at bounding box center [1497, 89] width 122 height 29
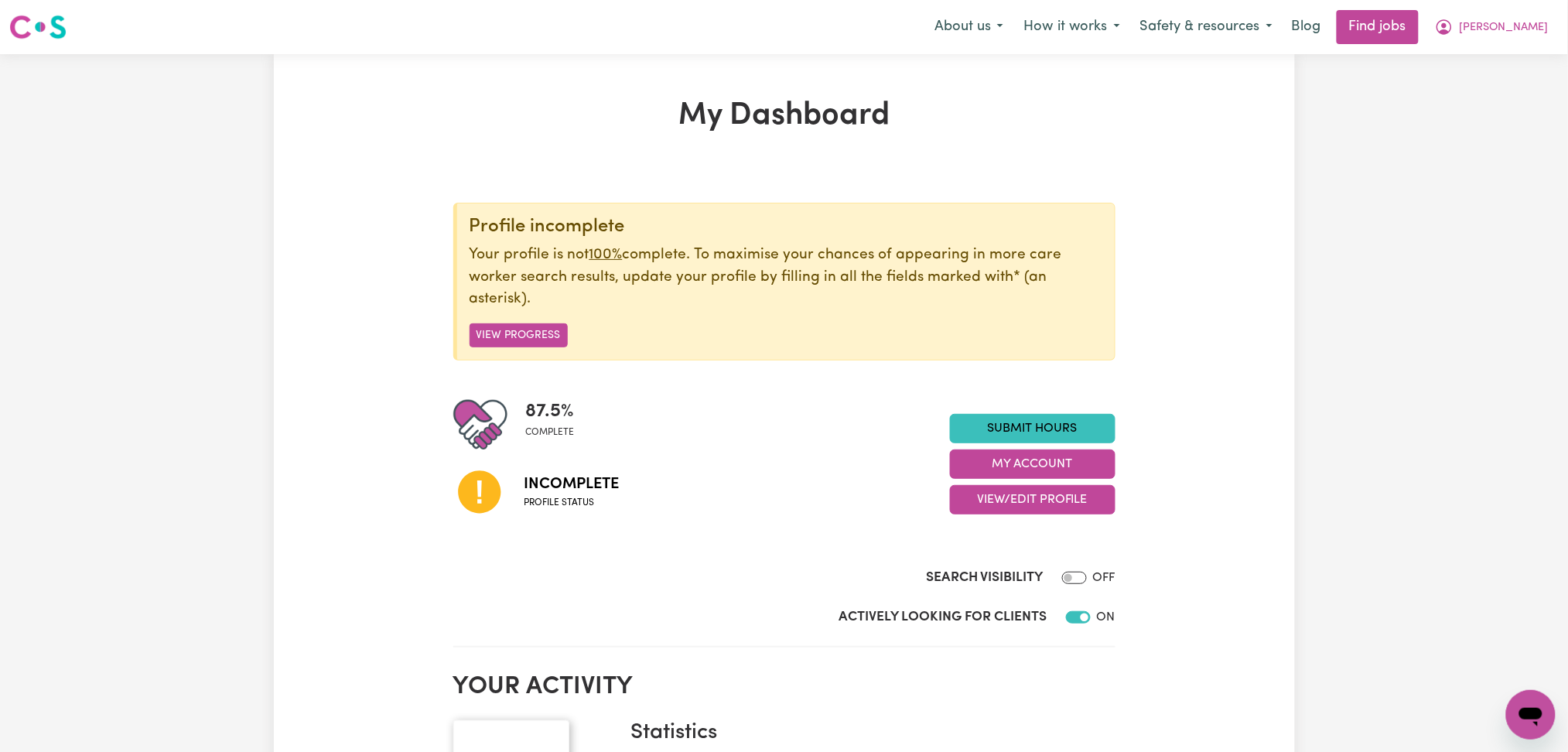
scroll to position [206, 0]
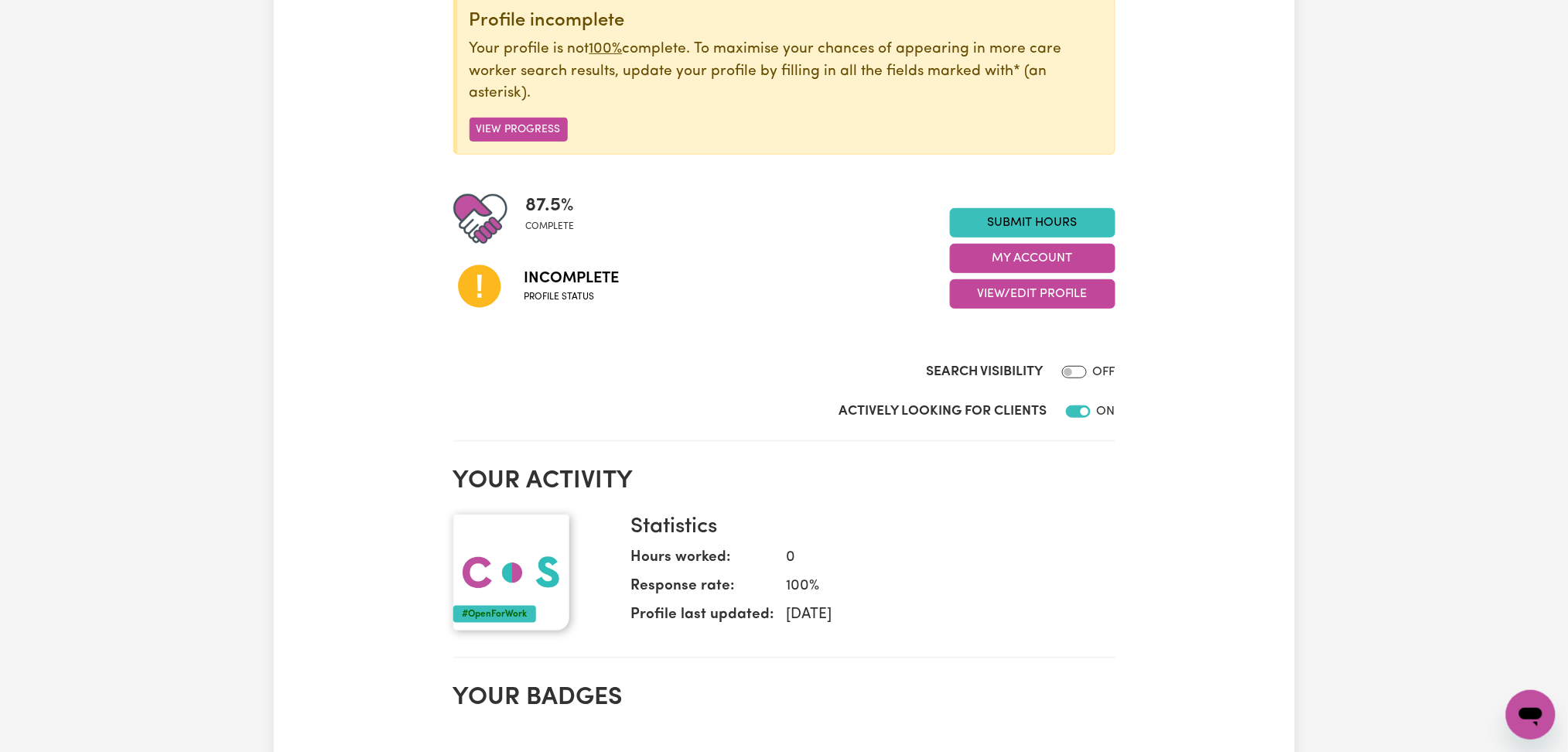
drag, startPoint x: 978, startPoint y: 297, endPoint x: 959, endPoint y: 308, distance: 22.0
click at [980, 297] on button "View/Edit Profile" at bounding box center [1033, 294] width 166 height 29
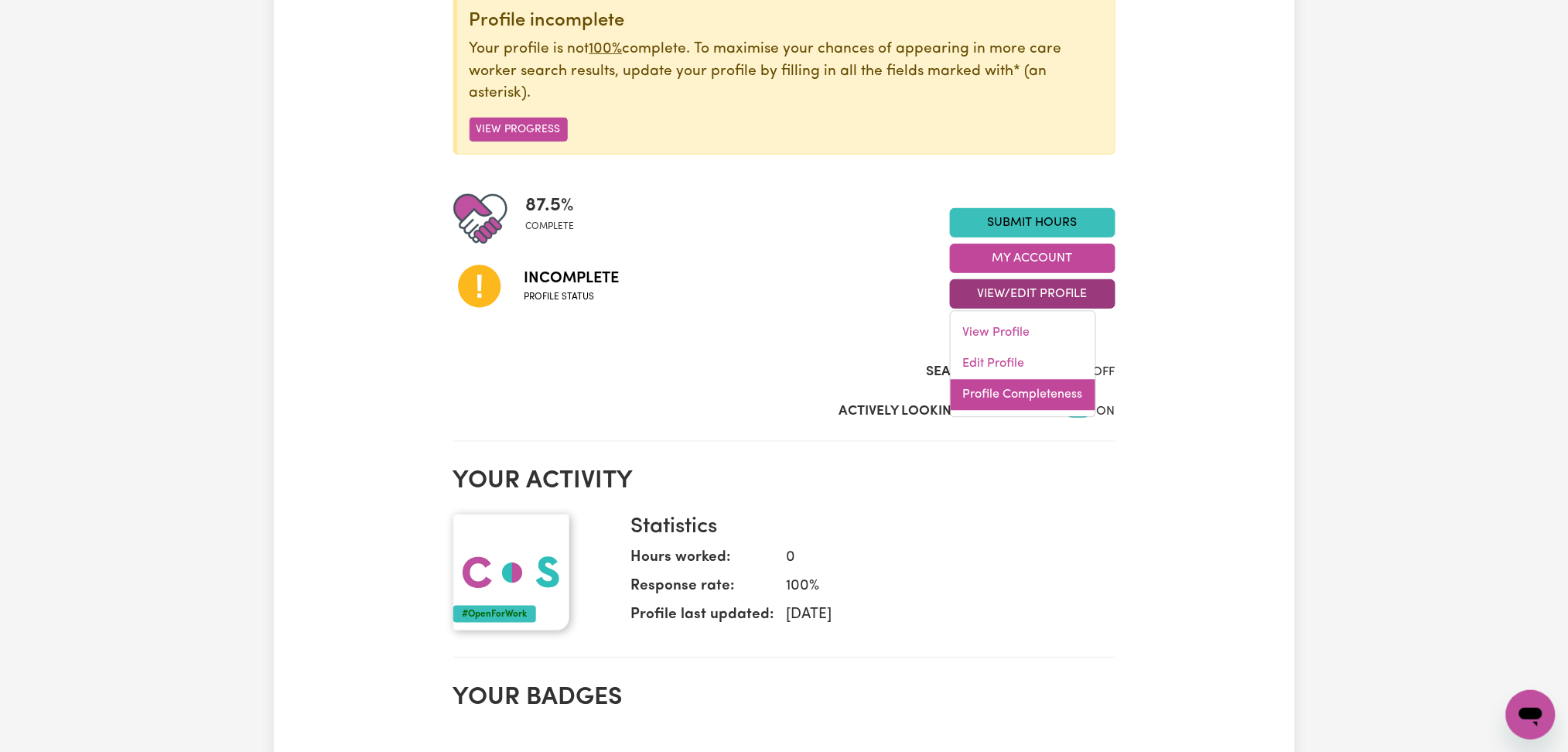
click at [970, 398] on link "Profile Completeness" at bounding box center [1023, 395] width 145 height 31
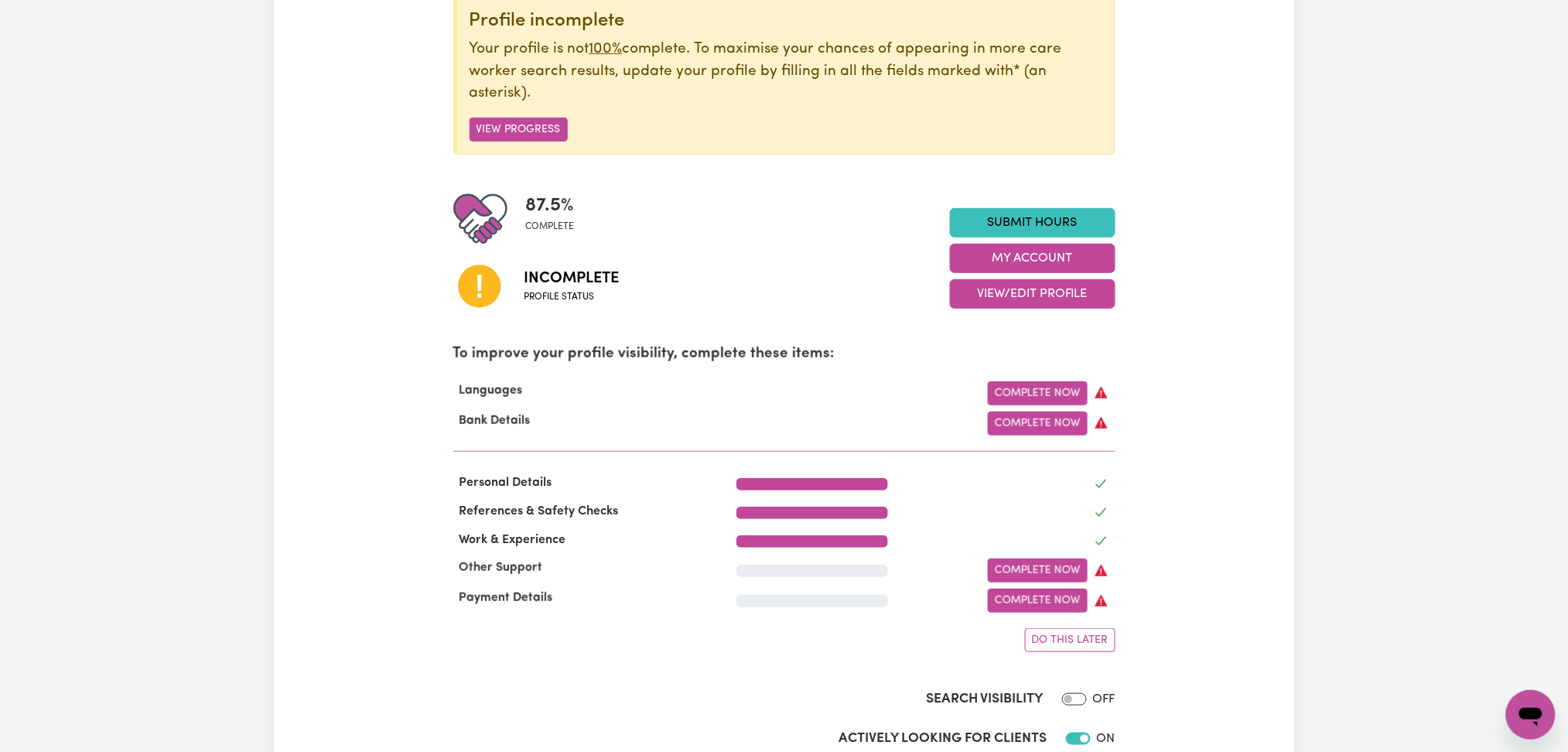
scroll to position [0, 0]
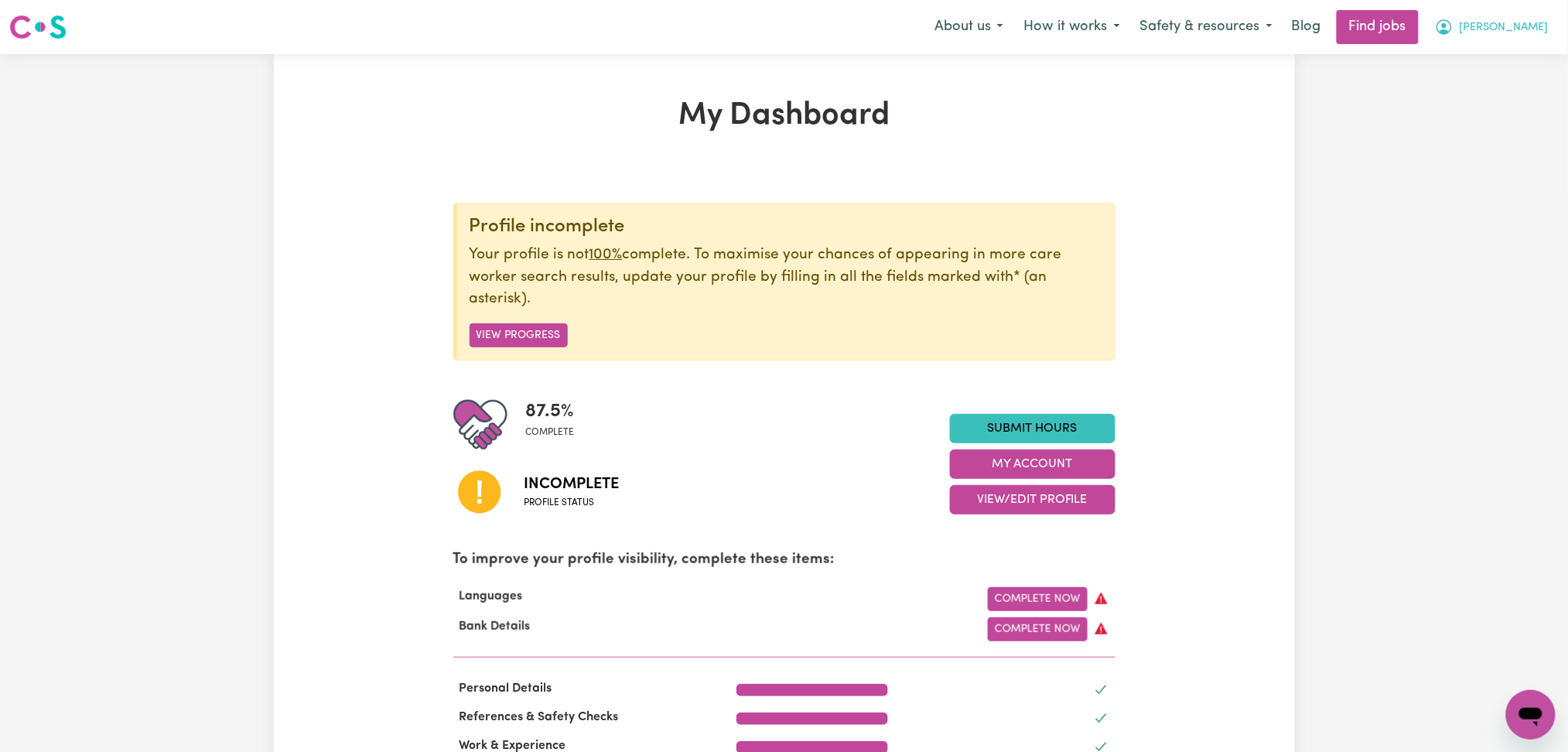
click at [1517, 37] on button "[PERSON_NAME]" at bounding box center [1491, 27] width 134 height 33
click at [1484, 110] on link "Logout" at bounding box center [1497, 119] width 122 height 29
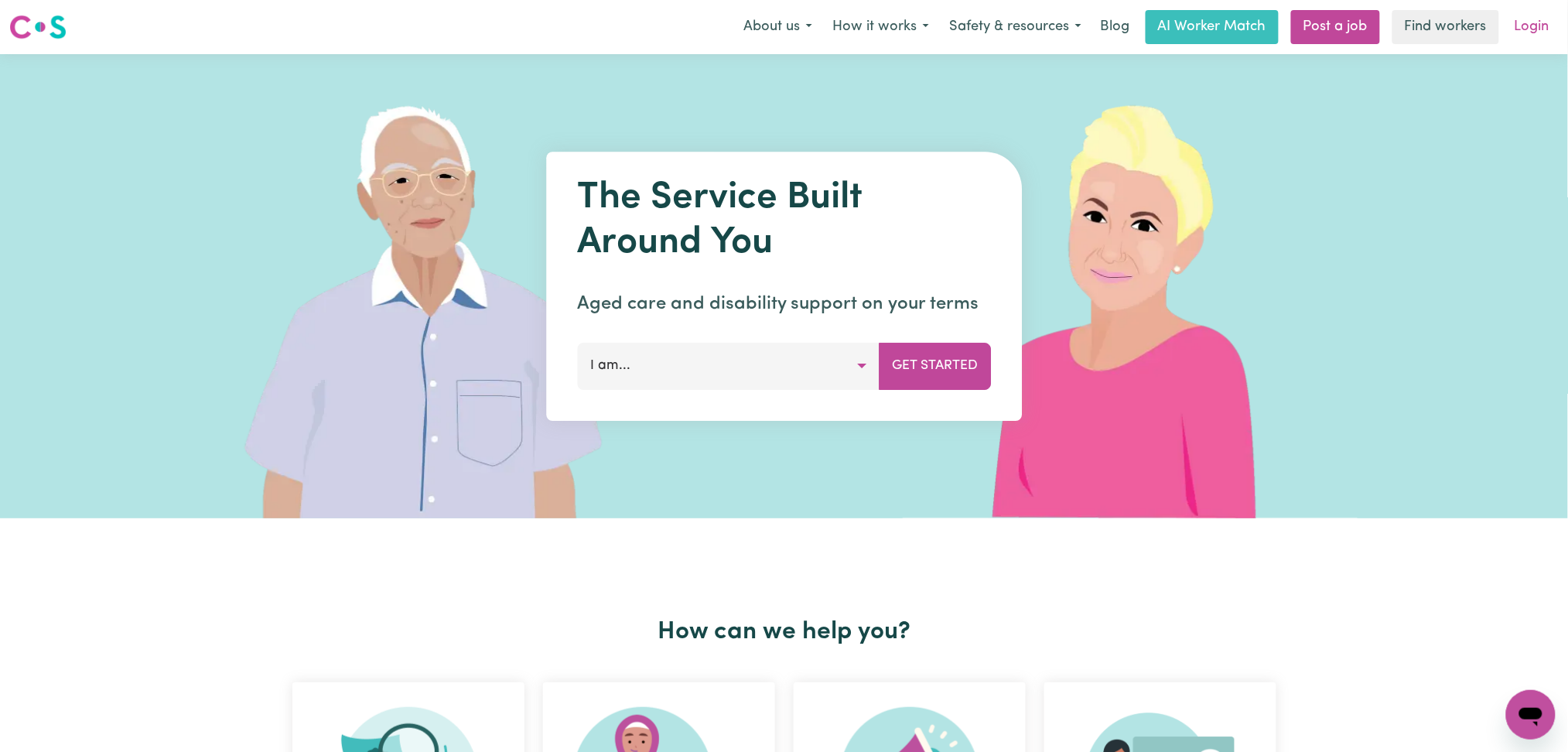
click at [1531, 22] on link "Login" at bounding box center [1532, 26] width 54 height 34
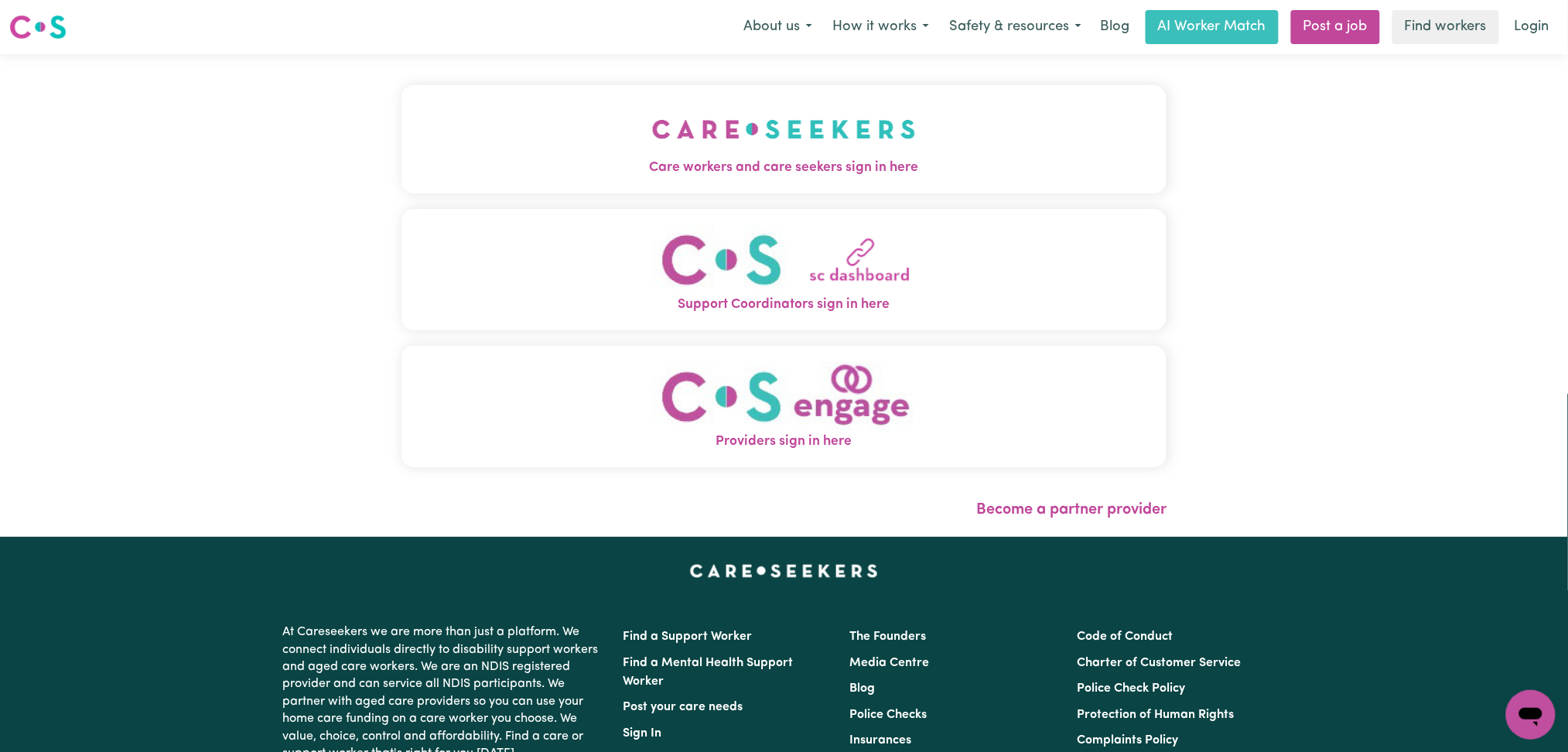
click at [401, 199] on div "Care workers and care seekers sign in here Support Coordinators sign in here Pr…" at bounding box center [784, 284] width 766 height 398
click at [444, 155] on button "Care workers and care seekers sign in here" at bounding box center [784, 139] width 766 height 109
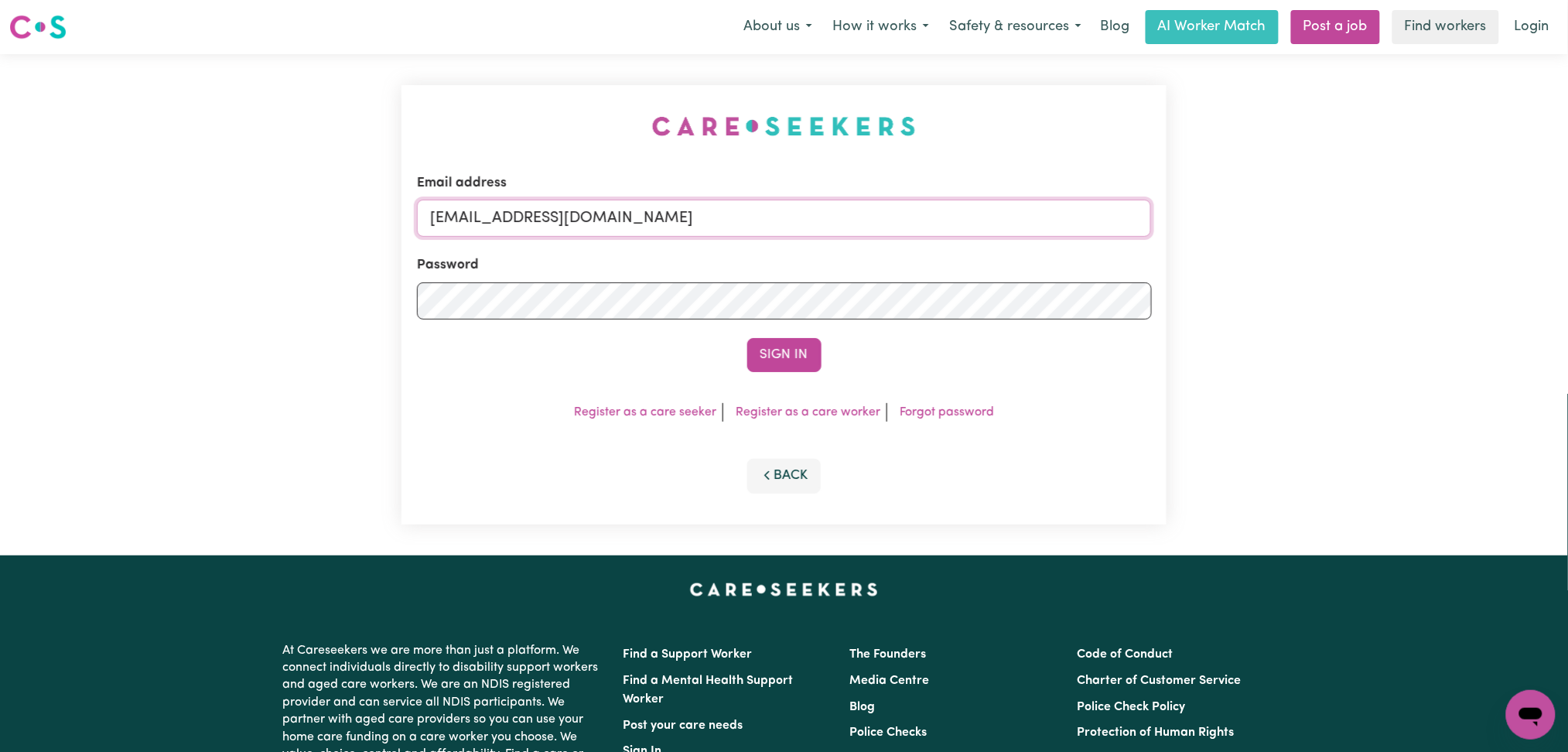
click at [472, 216] on input "[EMAIL_ADDRESS][DOMAIN_NAME]" at bounding box center [784, 218] width 735 height 37
drag, startPoint x: 510, startPoint y: 217, endPoint x: 872, endPoint y: 245, distance: 363.1
click at [963, 214] on input "Superuser~[EMAIL_ADDRESS][DOMAIN_NAME]" at bounding box center [784, 218] width 735 height 37
type input "Superuser~[EMAIL_ADDRESS][DOMAIN_NAME]"
drag, startPoint x: 824, startPoint y: 347, endPoint x: 811, endPoint y: 349, distance: 13.2
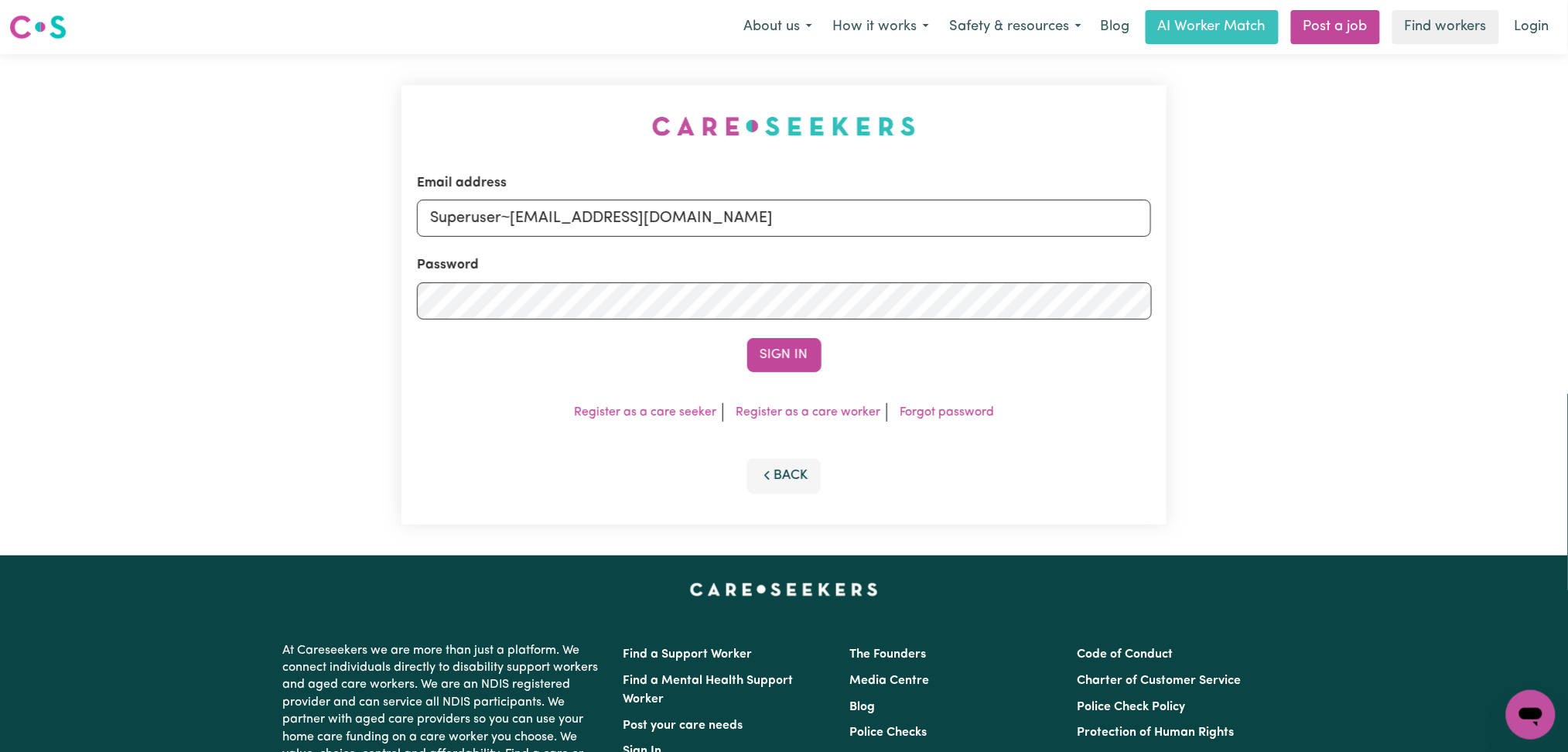
click at [821, 347] on div "Sign In" at bounding box center [784, 355] width 735 height 34
click at [801, 350] on button "Sign In" at bounding box center [784, 355] width 74 height 34
